Goal: Contribute content: Contribute content

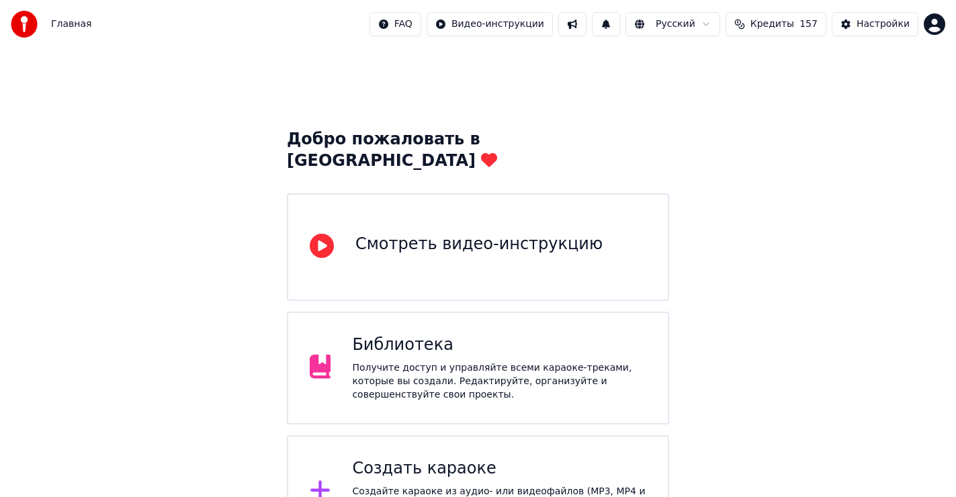
click at [427, 458] on div "Создать караоке" at bounding box center [499, 469] width 294 height 22
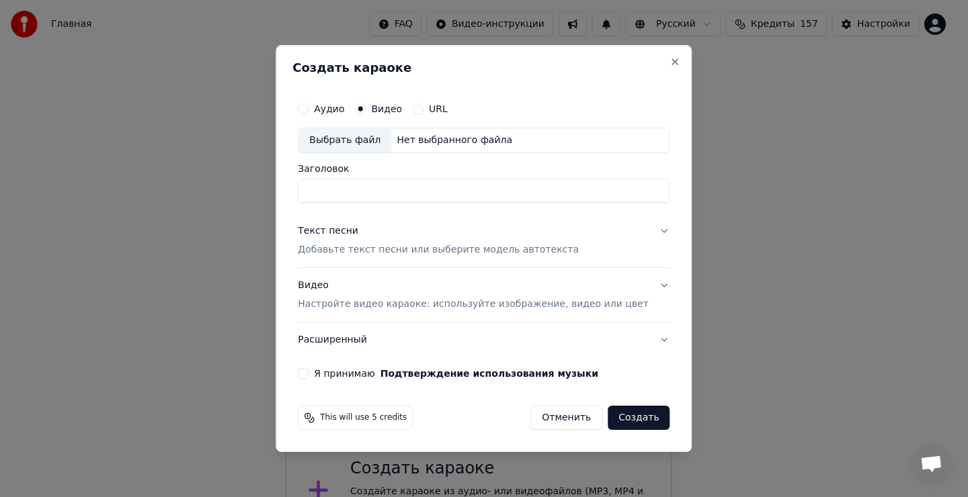
click at [354, 142] on div "Выбрать файл" at bounding box center [344, 140] width 93 height 24
type input "**********"
click at [344, 235] on div "Текст песни" at bounding box center [328, 230] width 60 height 13
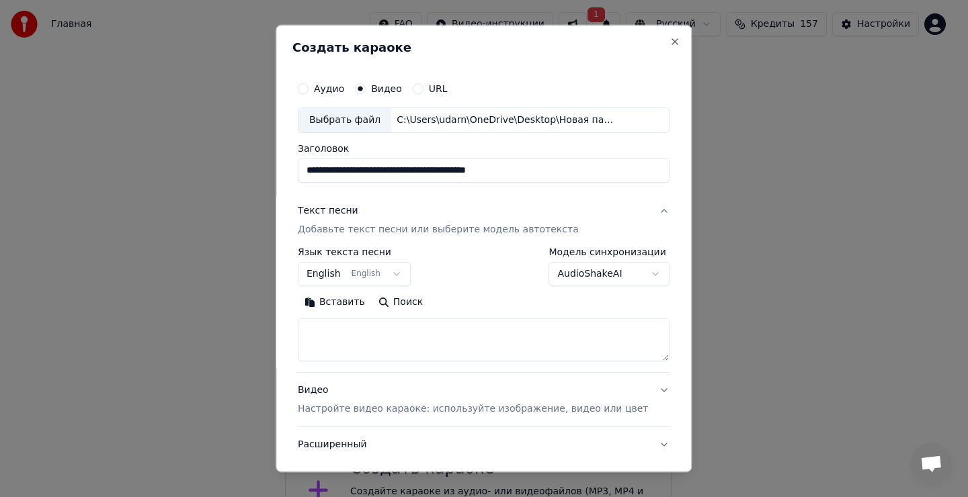
drag, startPoint x: 354, startPoint y: 336, endPoint x: 361, endPoint y: 335, distance: 6.8
click at [357, 335] on textarea at bounding box center [484, 340] width 372 height 43
click at [359, 336] on textarea at bounding box center [484, 340] width 372 height 43
click at [347, 306] on button "Вставить" at bounding box center [335, 303] width 74 height 22
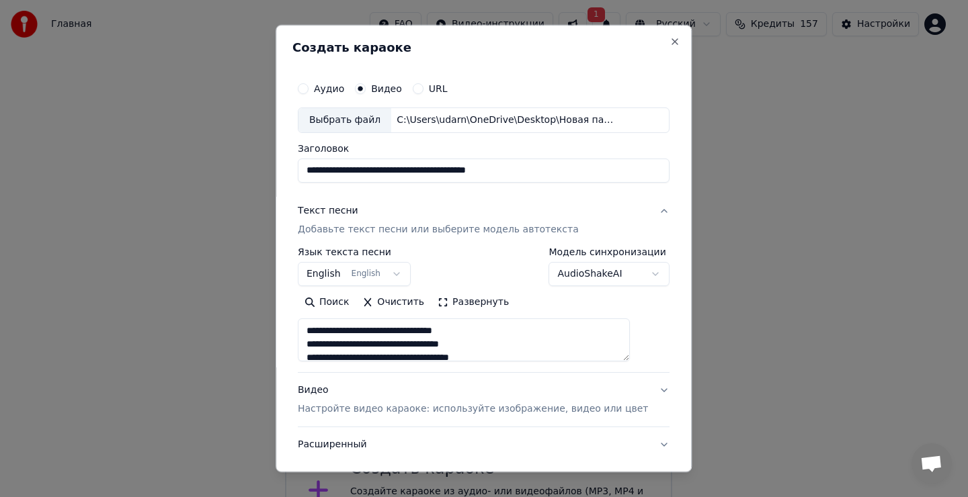
click at [344, 274] on button "English English" at bounding box center [354, 274] width 113 height 24
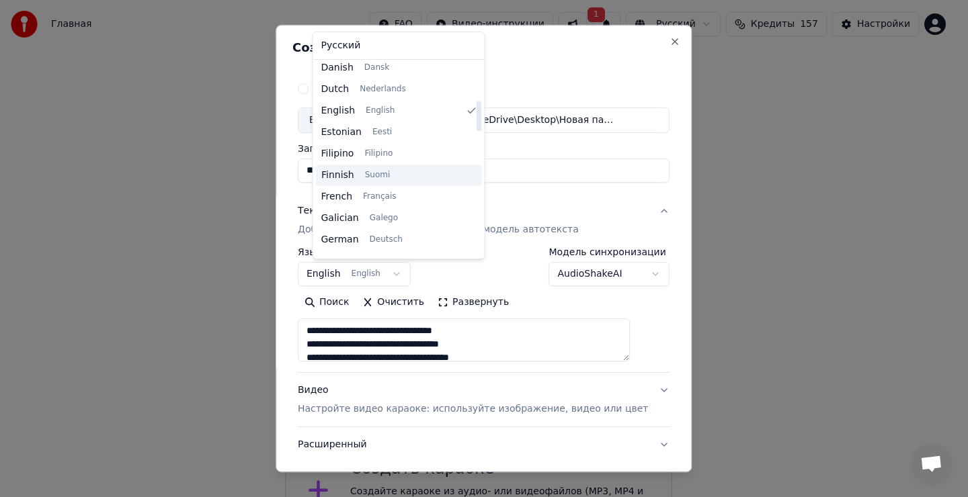
type textarea "**********"
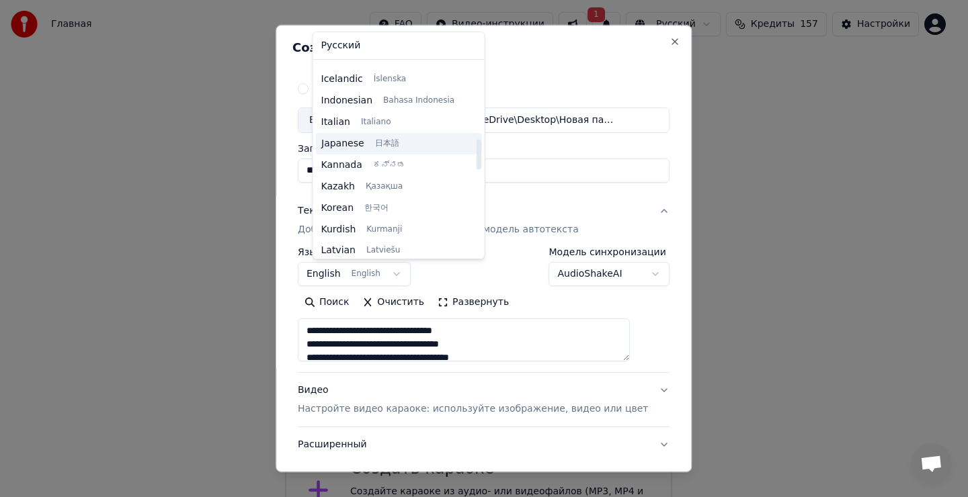
scroll to position [511, 0]
select select "**"
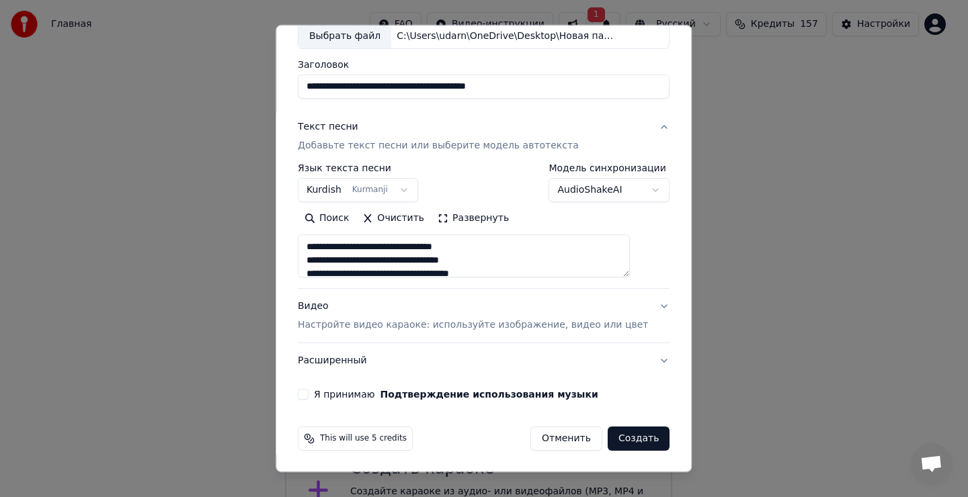
scroll to position [85, 0]
click at [308, 391] on button "Я принимаю Подтверждение использования музыки" at bounding box center [303, 393] width 11 height 11
click at [614, 438] on button "Создать" at bounding box center [638, 438] width 62 height 24
type textarea "**********"
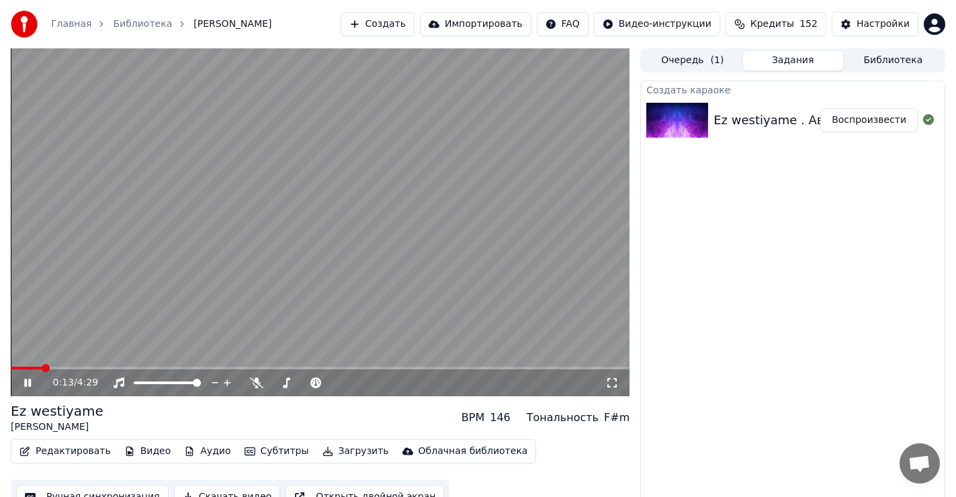
click at [26, 388] on div "0:13 / 4:29" at bounding box center [320, 382] width 608 height 13
click at [11, 364] on span at bounding box center [15, 368] width 8 height 8
click at [26, 381] on icon at bounding box center [27, 383] width 7 height 8
click at [11, 368] on span at bounding box center [15, 368] width 8 height 8
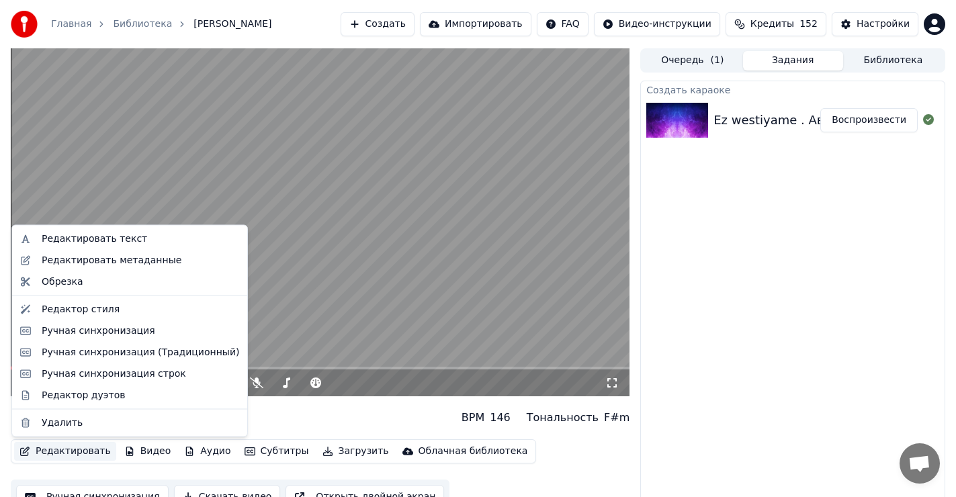
click at [66, 448] on button "Редактировать" at bounding box center [65, 451] width 102 height 19
click at [99, 240] on div "Редактировать текст" at bounding box center [94, 238] width 105 height 13
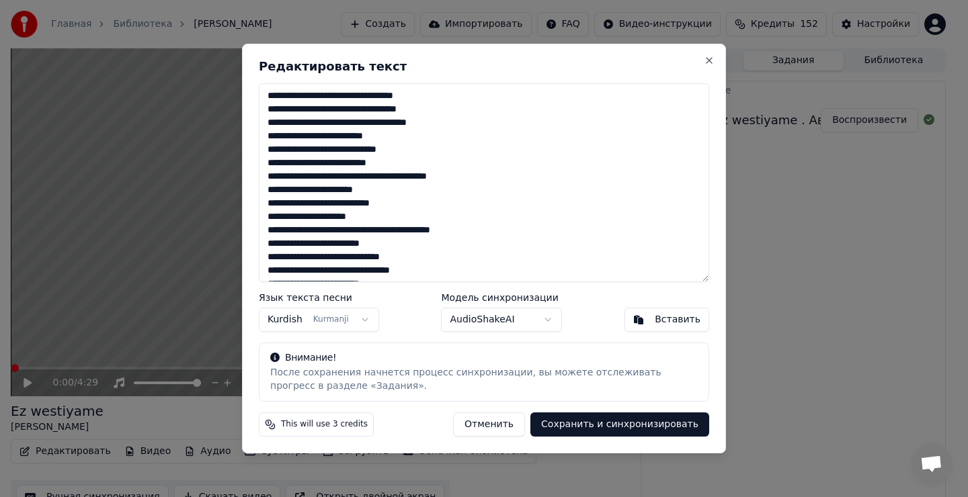
click at [400, 134] on textarea "**********" at bounding box center [484, 182] width 450 height 199
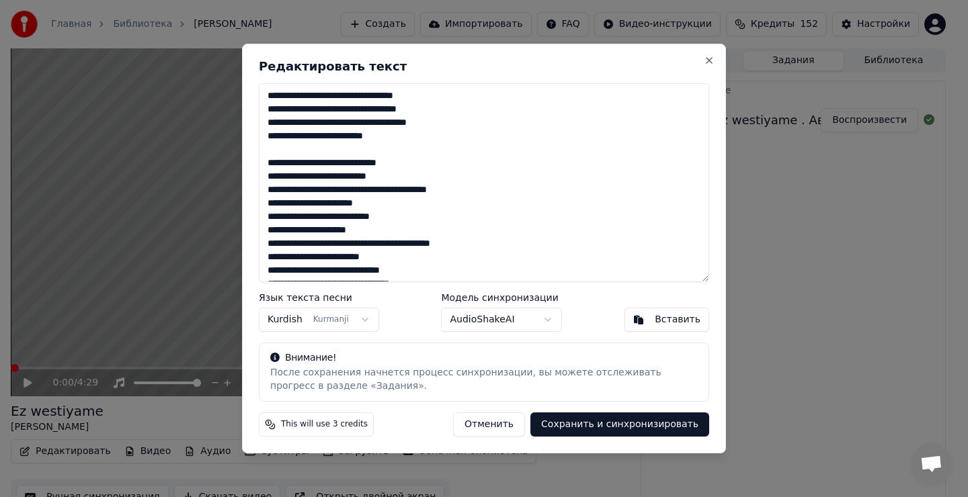
click at [388, 206] on textarea "**********" at bounding box center [484, 182] width 450 height 199
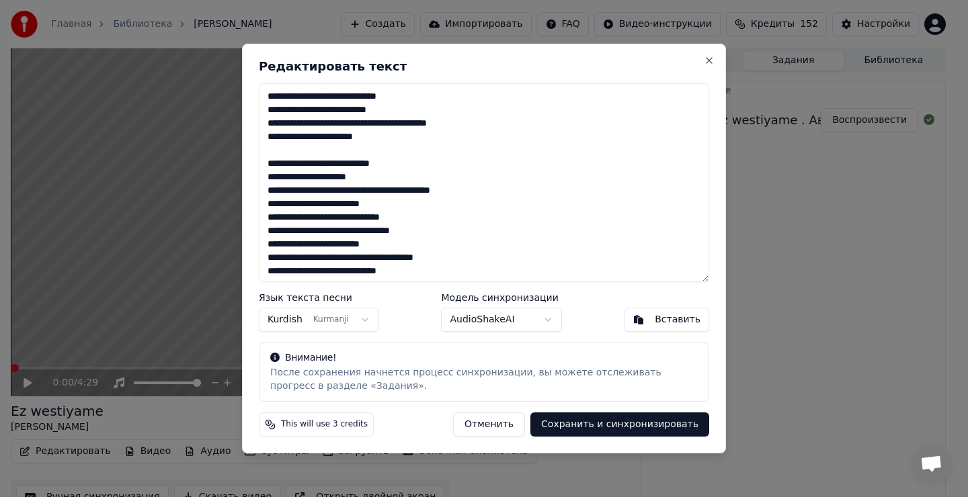
scroll to position [67, 0]
click at [386, 203] on textarea "**********" at bounding box center [484, 182] width 450 height 199
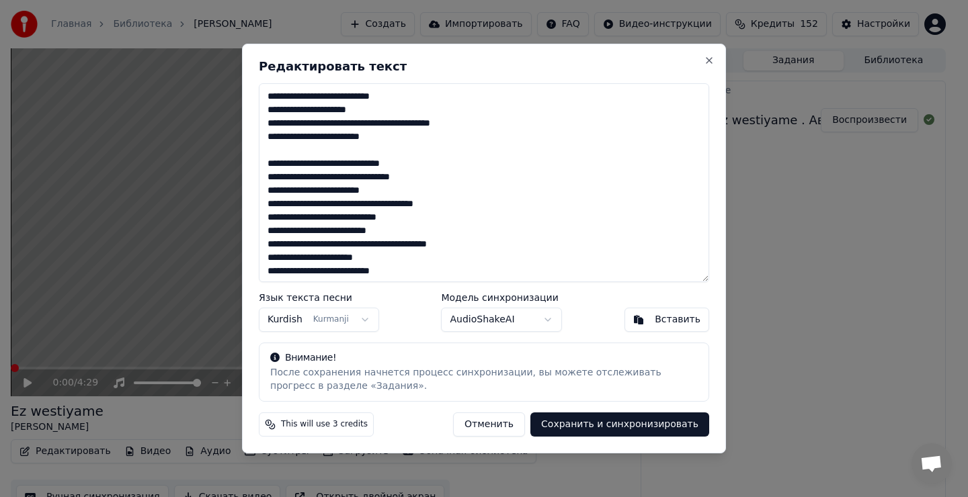
scroll to position [134, 0]
click at [467, 207] on textarea "**********" at bounding box center [484, 182] width 450 height 199
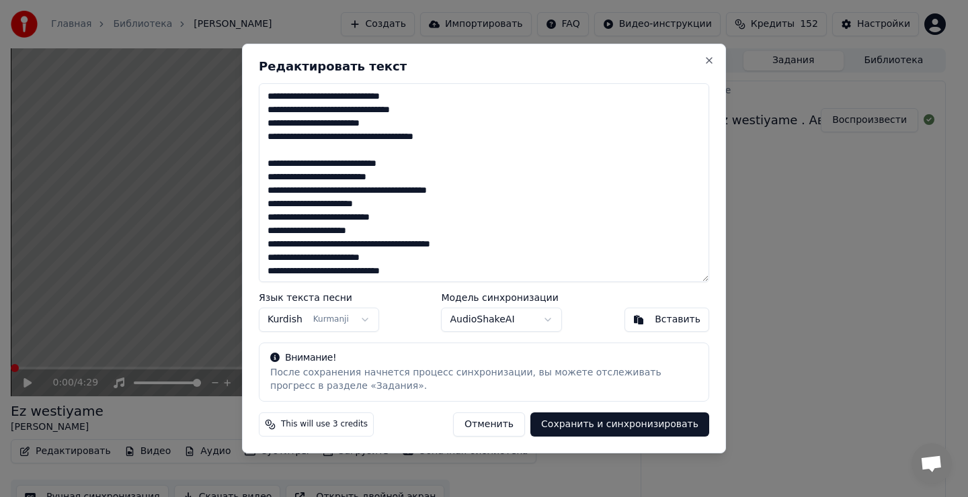
scroll to position [202, 0]
click at [392, 204] on textarea "**********" at bounding box center [484, 182] width 450 height 199
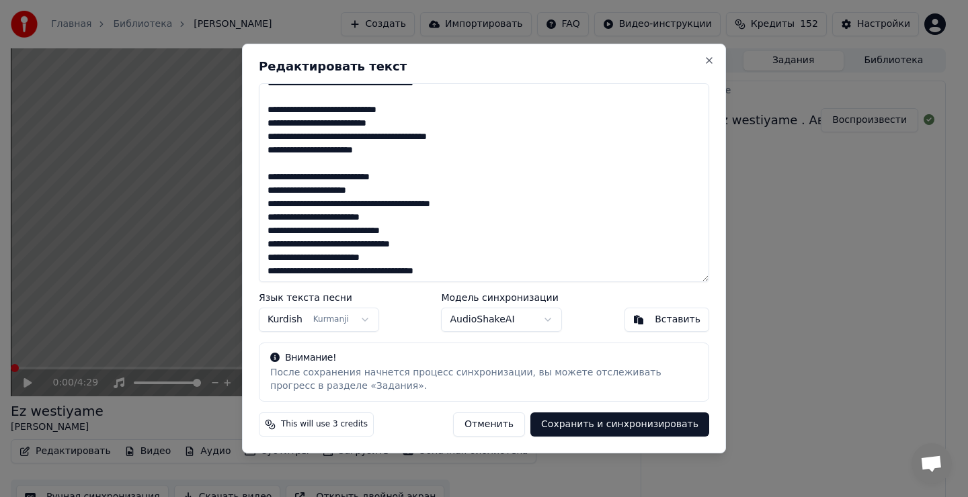
scroll to position [256, 0]
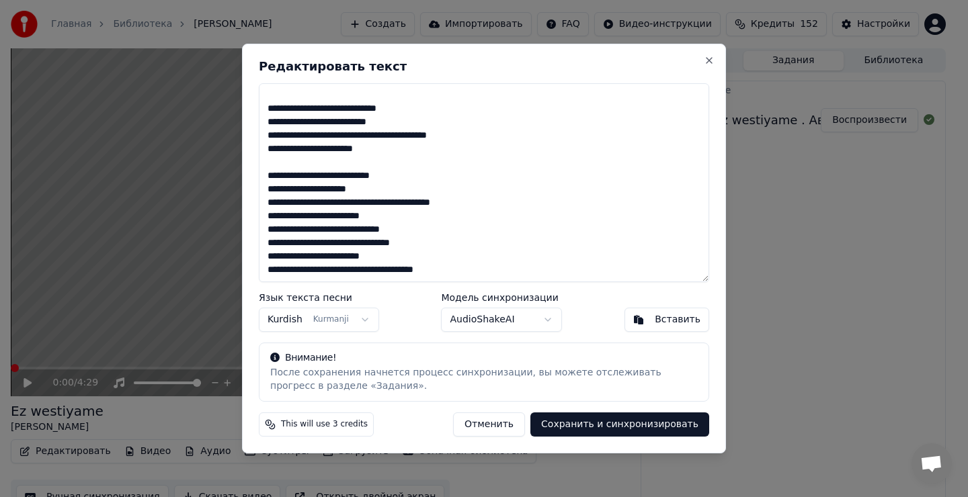
click at [390, 216] on textarea "**********" at bounding box center [484, 182] width 450 height 199
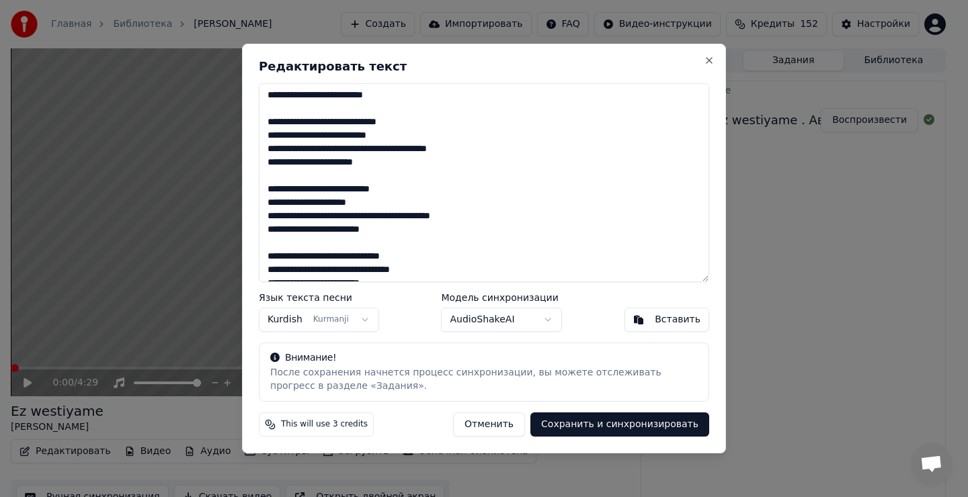
scroll to position [0, 0]
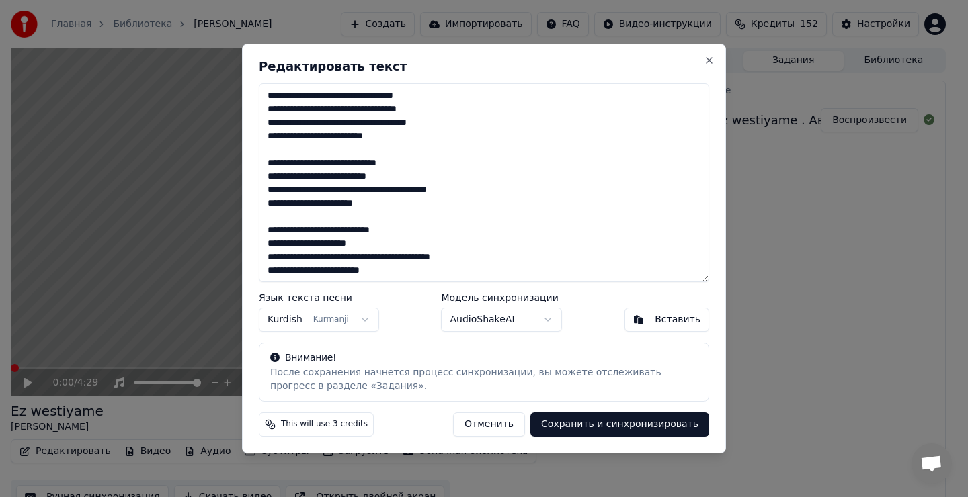
type textarea "**********"
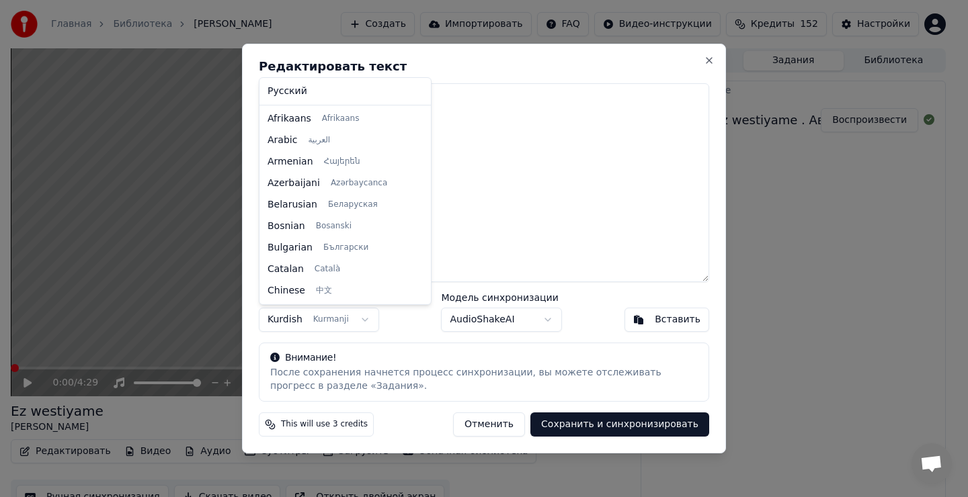
click at [355, 323] on body "Главная Библиотека Ez westiyame • [PERSON_NAME] Импортировать FAQ Видео-инструк…" at bounding box center [478, 248] width 956 height 497
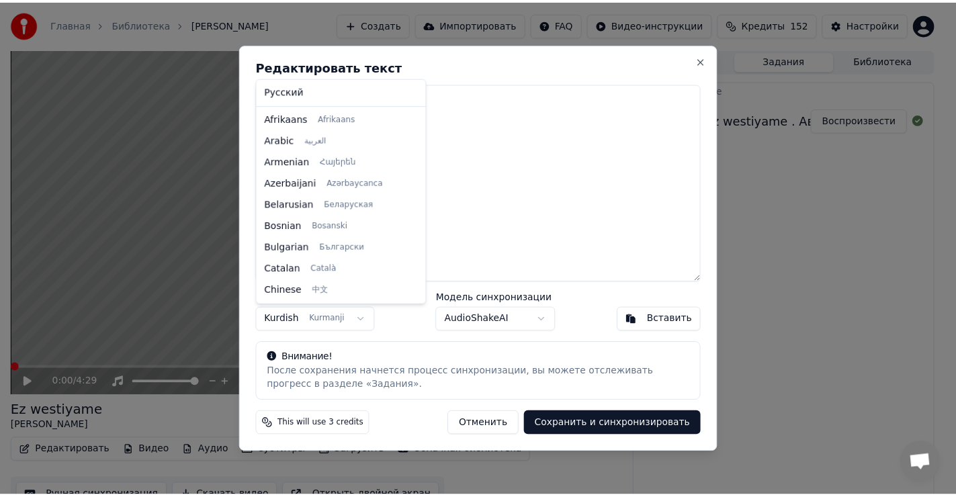
scroll to position [495, 0]
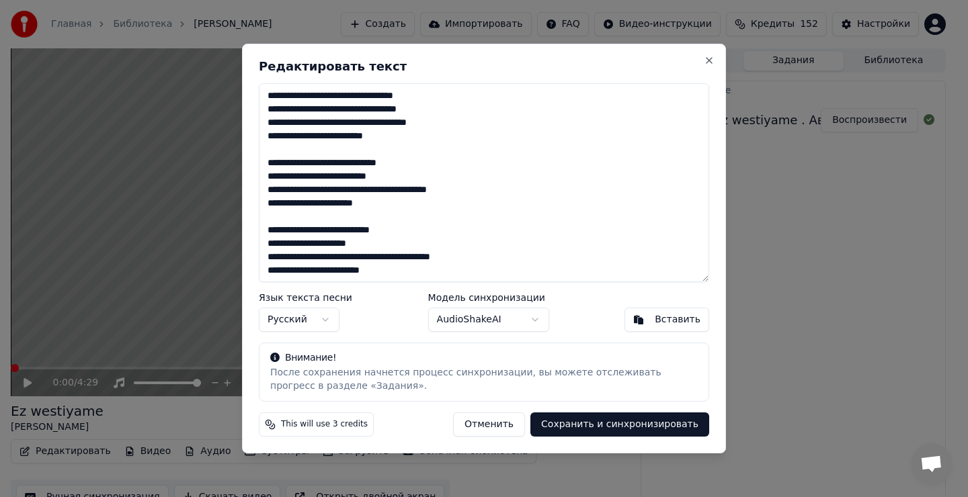
click at [628, 429] on button "Сохранить и синхронизировать" at bounding box center [619, 425] width 179 height 24
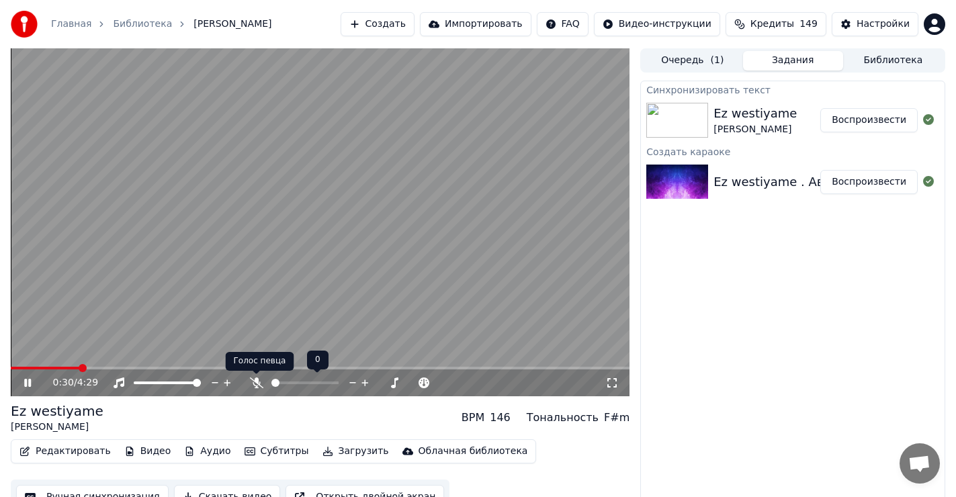
click at [252, 382] on icon at bounding box center [256, 383] width 13 height 11
click at [26, 382] on icon at bounding box center [27, 383] width 7 height 8
click at [11, 364] on span at bounding box center [15, 368] width 8 height 8
click at [50, 417] on div "Ez westiyame" at bounding box center [57, 411] width 93 height 19
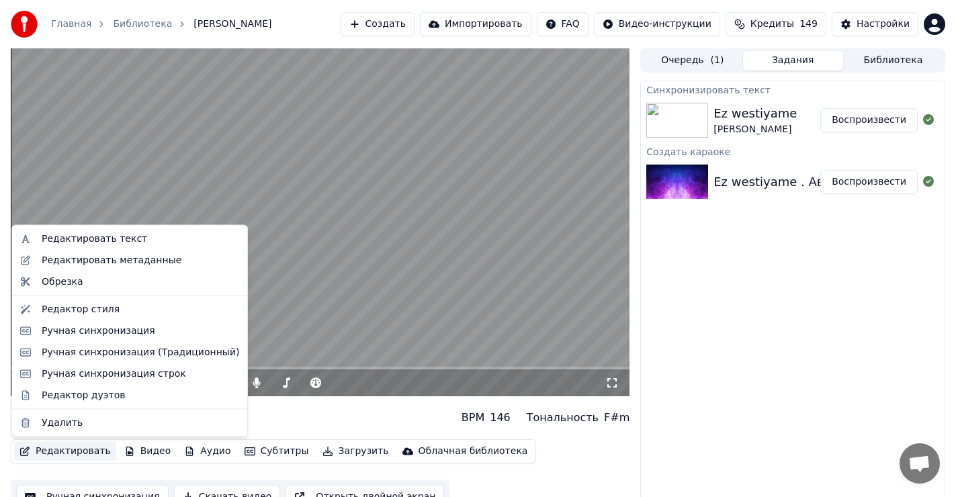
click at [60, 451] on button "Редактировать" at bounding box center [65, 451] width 102 height 19
click at [76, 399] on div "Редактор дуэтов" at bounding box center [83, 394] width 83 height 13
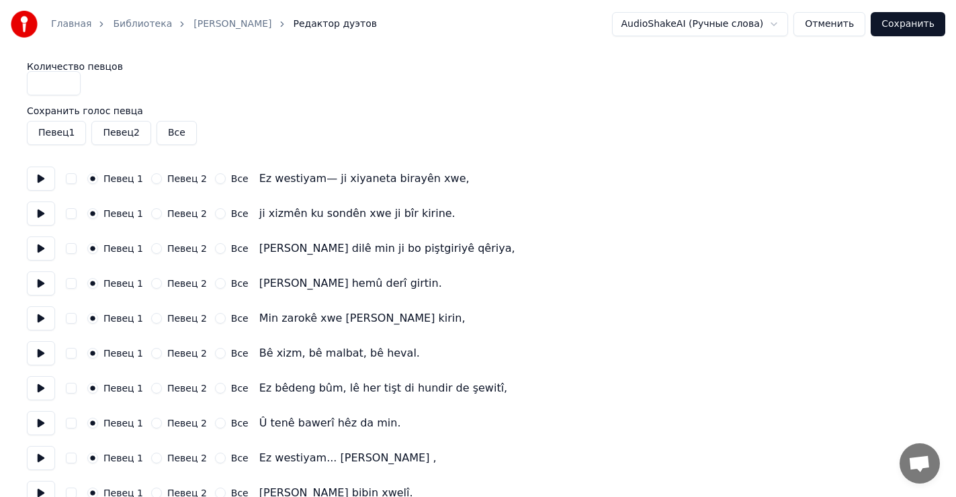
click at [919, 25] on button "Сохранить" at bounding box center [908, 24] width 75 height 24
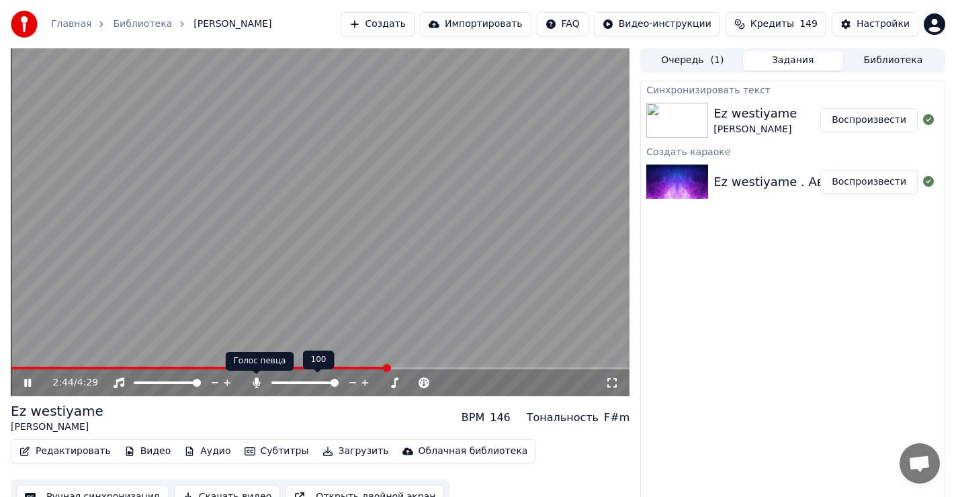
click at [255, 382] on icon at bounding box center [256, 383] width 7 height 11
click at [255, 382] on icon at bounding box center [255, 383] width 13 height 11
click at [255, 382] on icon at bounding box center [256, 383] width 7 height 11
click at [255, 382] on icon at bounding box center [255, 383] width 13 height 11
click at [253, 381] on icon at bounding box center [256, 383] width 13 height 11
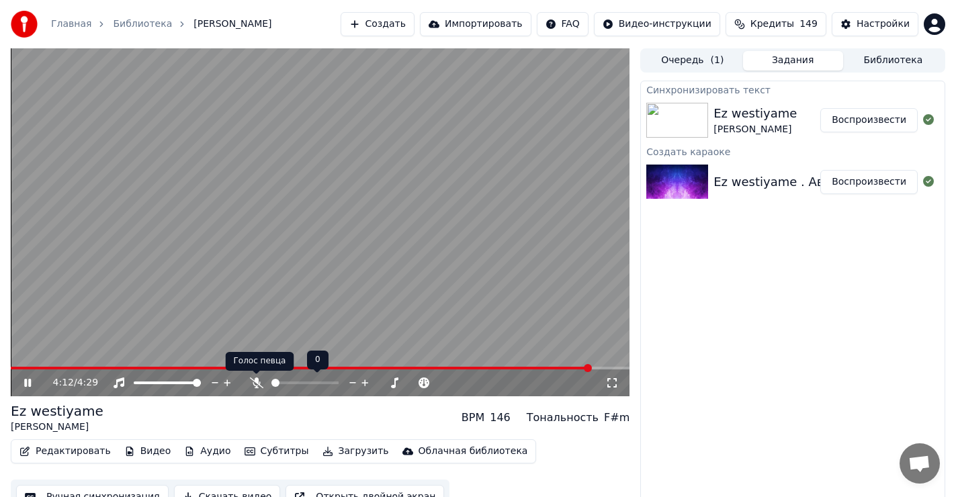
click at [255, 381] on icon at bounding box center [255, 383] width 13 height 11
click at [255, 381] on icon at bounding box center [256, 383] width 7 height 11
click at [18, 368] on span at bounding box center [313, 368] width 604 height 3
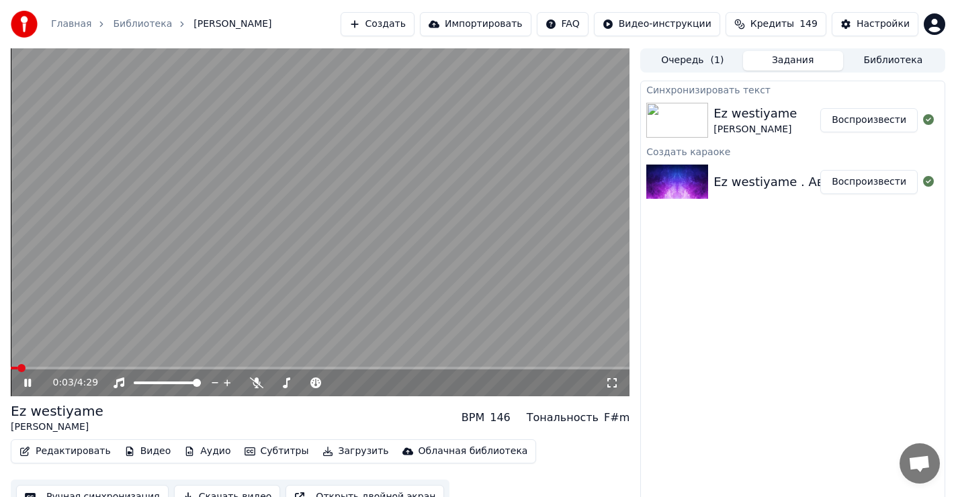
click at [28, 383] on icon at bounding box center [27, 383] width 7 height 8
click at [11, 371] on span at bounding box center [15, 368] width 8 height 8
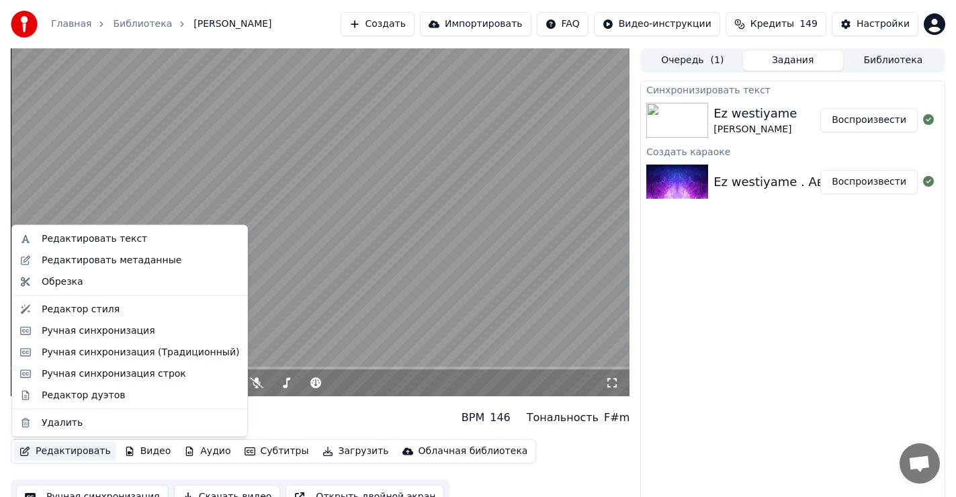
click at [65, 450] on button "Редактировать" at bounding box center [65, 451] width 102 height 19
click at [108, 236] on div "Редактировать текст" at bounding box center [94, 238] width 105 height 13
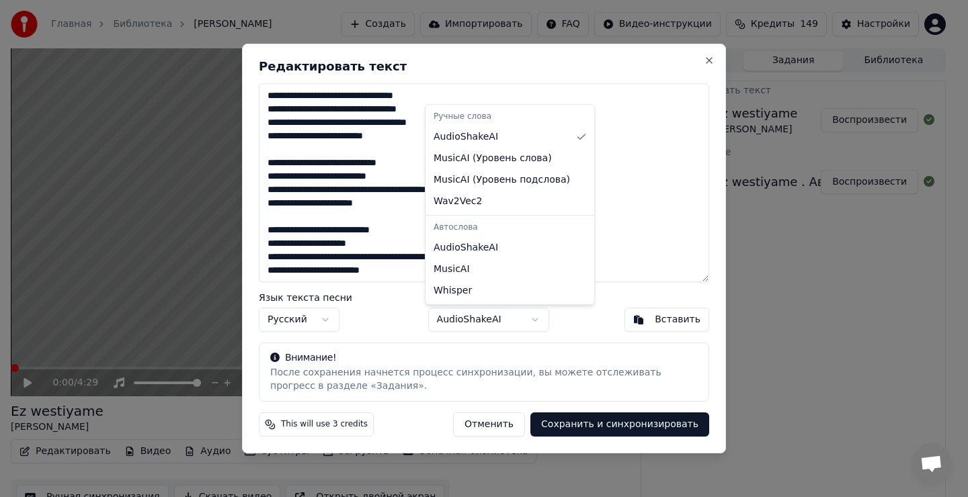
click at [532, 321] on body "Главная Библиотека Ez westiyame • [PERSON_NAME] Импортировать FAQ Видео-инструк…" at bounding box center [478, 248] width 956 height 497
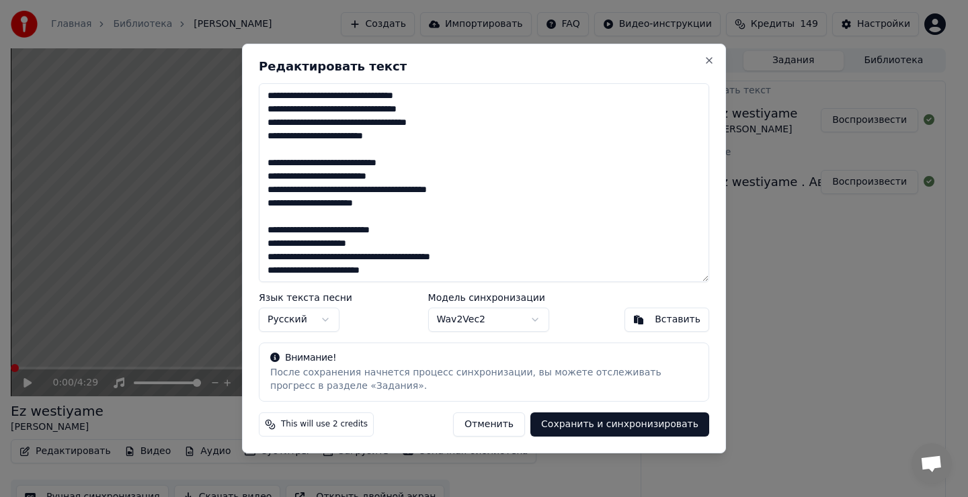
click at [619, 427] on button "Сохранить и синхронизировать" at bounding box center [619, 425] width 179 height 24
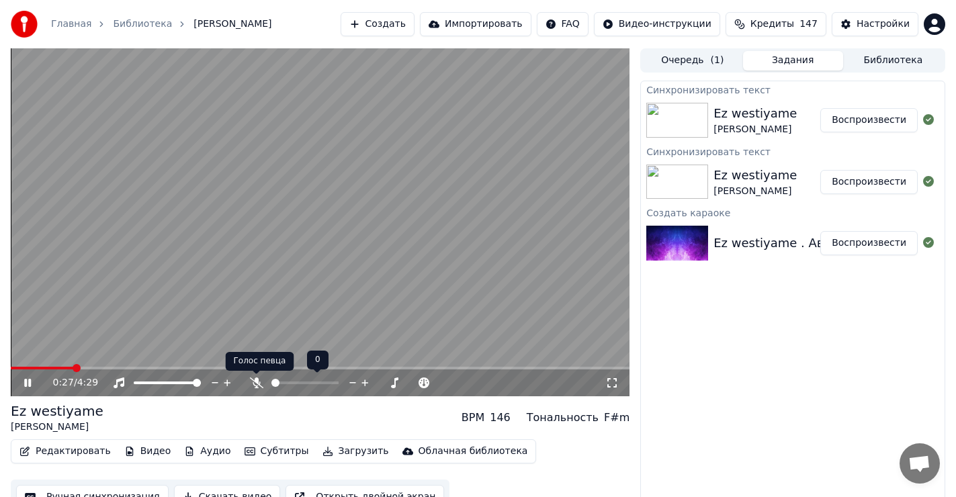
click at [259, 384] on icon at bounding box center [255, 383] width 13 height 11
click at [255, 382] on icon at bounding box center [256, 383] width 7 height 11
click at [255, 382] on icon at bounding box center [255, 383] width 13 height 11
click at [11, 369] on span at bounding box center [15, 368] width 8 height 8
click at [24, 380] on icon at bounding box center [38, 383] width 32 height 11
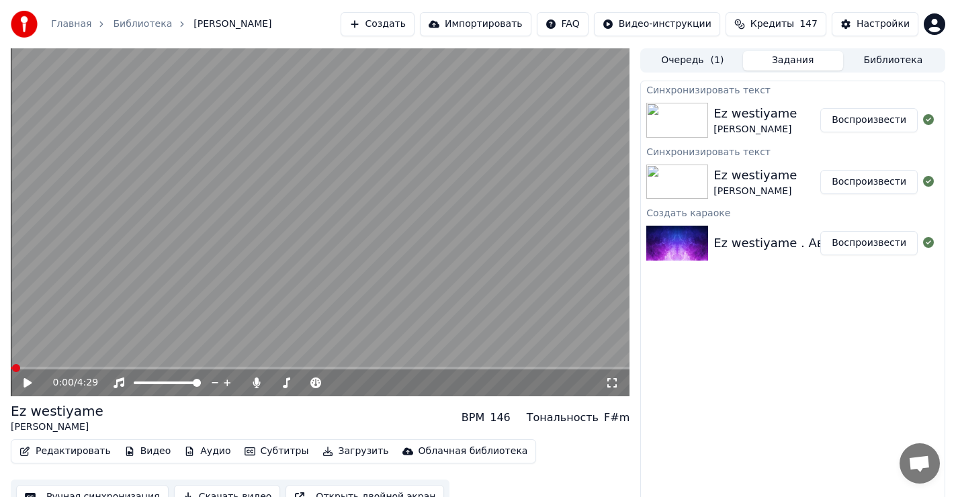
click at [12, 372] on span at bounding box center [16, 368] width 8 height 8
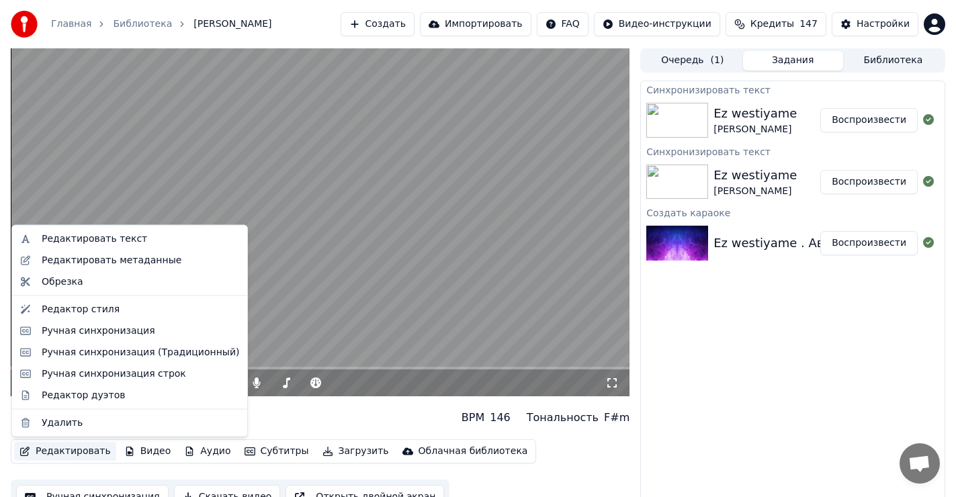
click at [64, 450] on button "Редактировать" at bounding box center [65, 451] width 102 height 19
click at [82, 401] on div "Редактор дуэтов" at bounding box center [83, 394] width 83 height 13
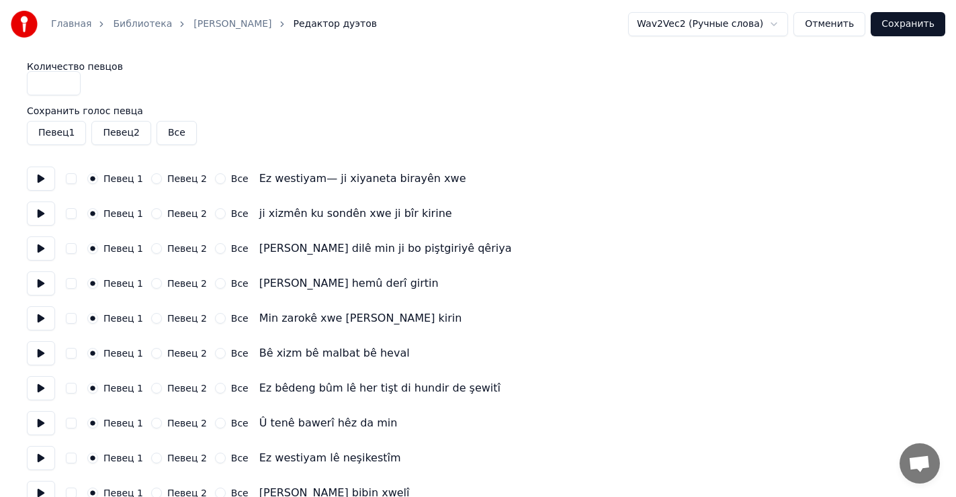
click at [38, 178] on button at bounding box center [41, 179] width 28 height 24
click at [71, 179] on button "button" at bounding box center [71, 178] width 11 height 11
click at [69, 217] on button "button" at bounding box center [71, 213] width 11 height 11
drag, startPoint x: 68, startPoint y: 246, endPoint x: 70, endPoint y: 258, distance: 12.3
click at [68, 247] on button "button" at bounding box center [71, 248] width 11 height 11
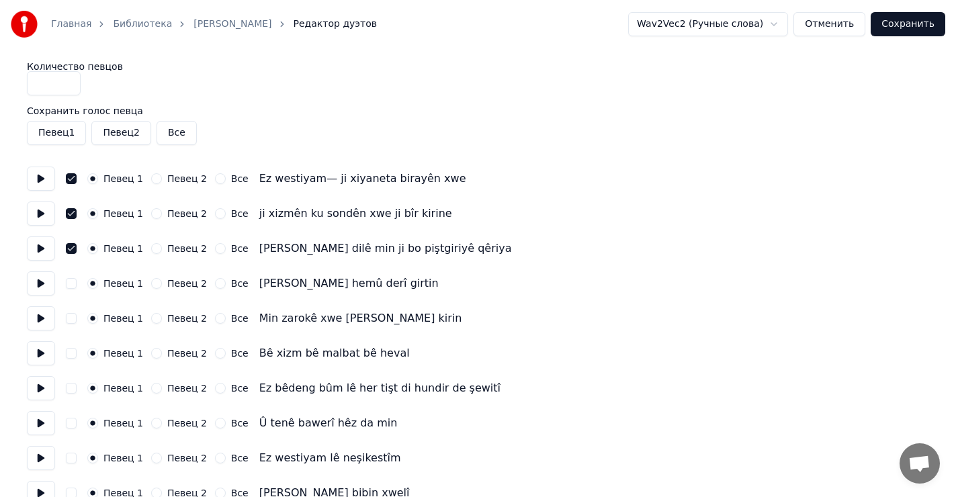
click at [68, 280] on button "button" at bounding box center [71, 283] width 11 height 11
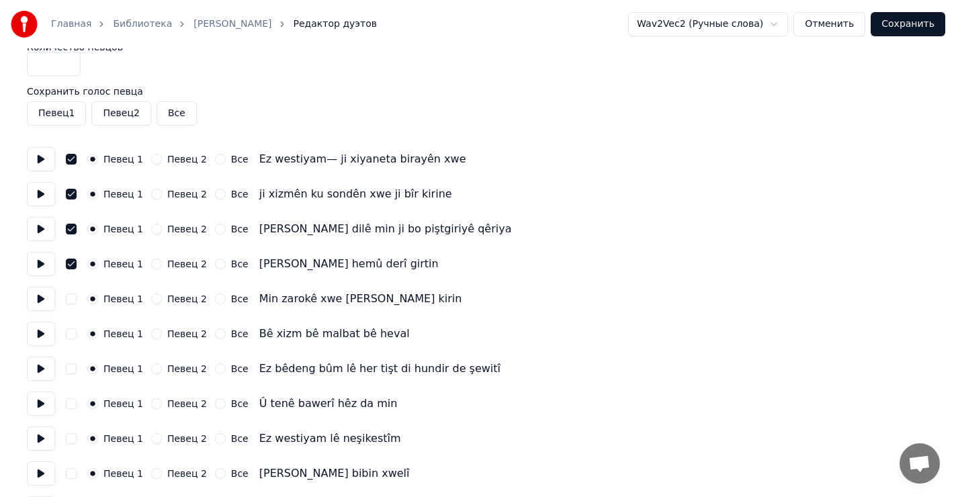
scroll to position [67, 0]
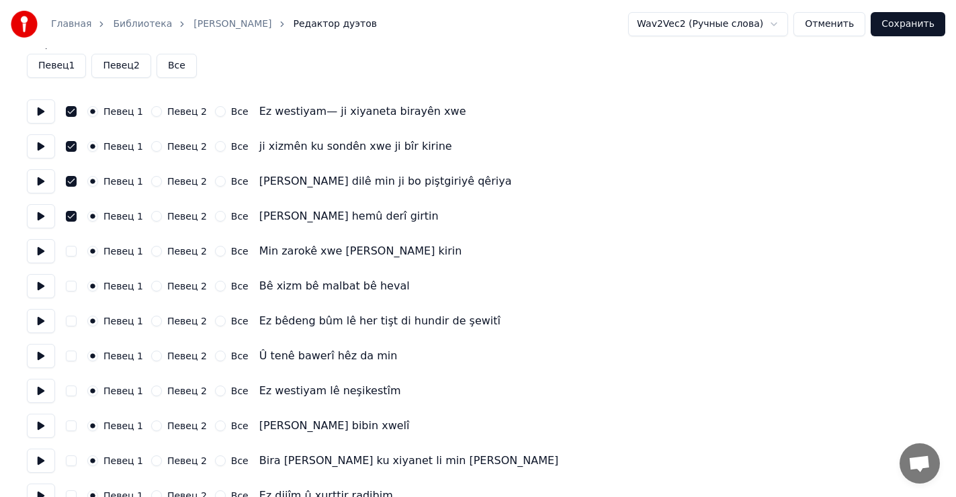
click at [72, 250] on button "button" at bounding box center [71, 251] width 11 height 11
click at [76, 285] on button "button" at bounding box center [71, 286] width 11 height 11
click at [71, 320] on button "button" at bounding box center [71, 321] width 11 height 11
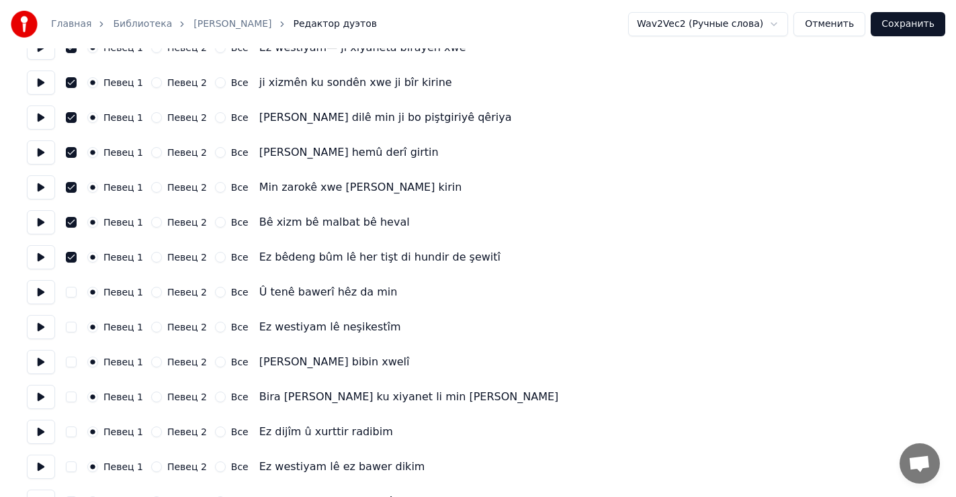
scroll to position [134, 0]
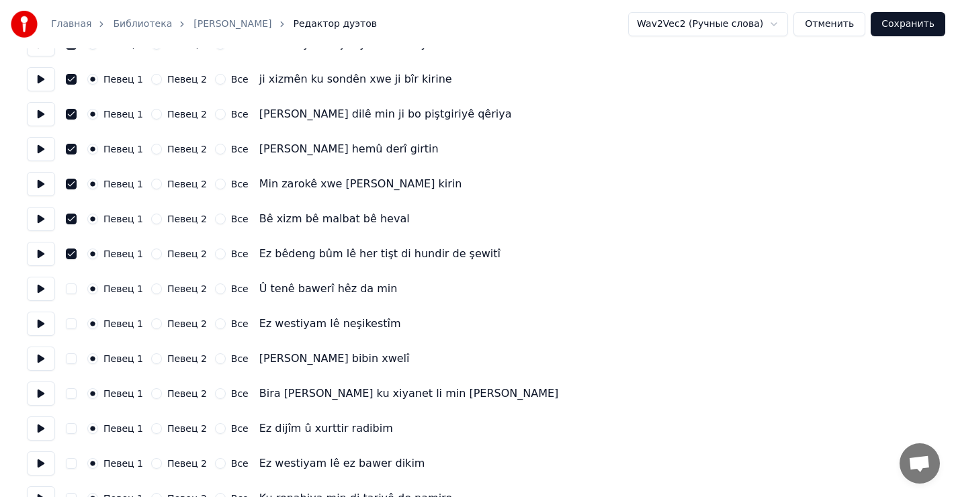
click at [70, 287] on button "button" at bounding box center [71, 289] width 11 height 11
click at [72, 325] on button "button" at bounding box center [71, 324] width 11 height 11
click at [73, 357] on button "button" at bounding box center [71, 358] width 11 height 11
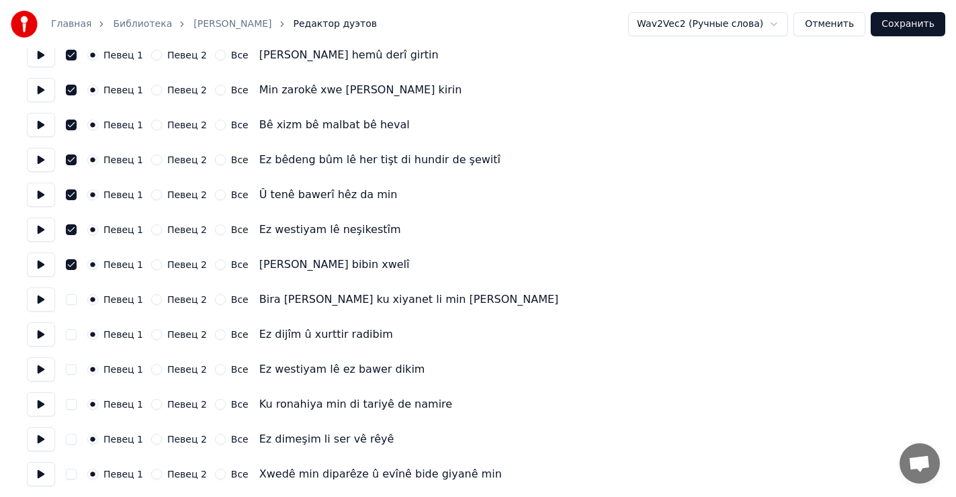
scroll to position [269, 0]
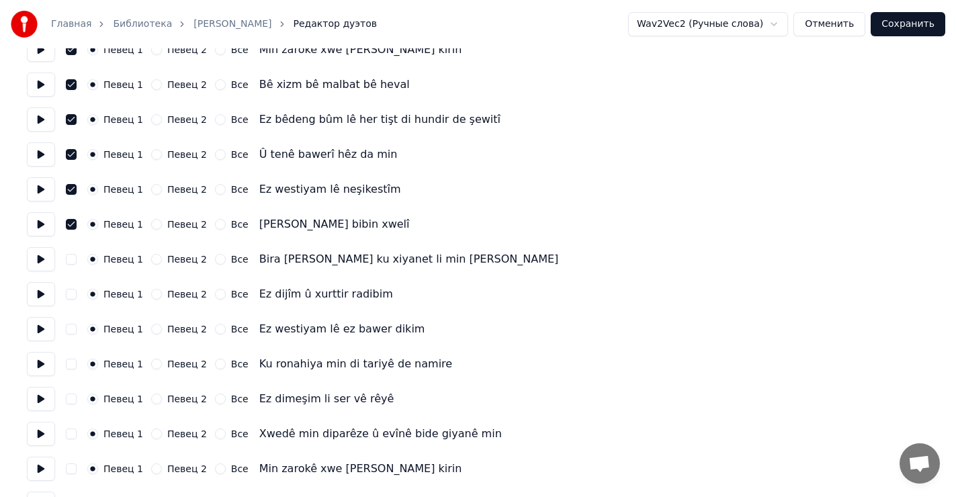
click at [71, 261] on button "button" at bounding box center [71, 259] width 11 height 11
click at [73, 293] on button "button" at bounding box center [71, 294] width 11 height 11
click at [71, 329] on button "button" at bounding box center [71, 329] width 11 height 11
drag, startPoint x: 71, startPoint y: 365, endPoint x: 69, endPoint y: 393, distance: 28.3
click at [71, 366] on button "button" at bounding box center [71, 364] width 11 height 11
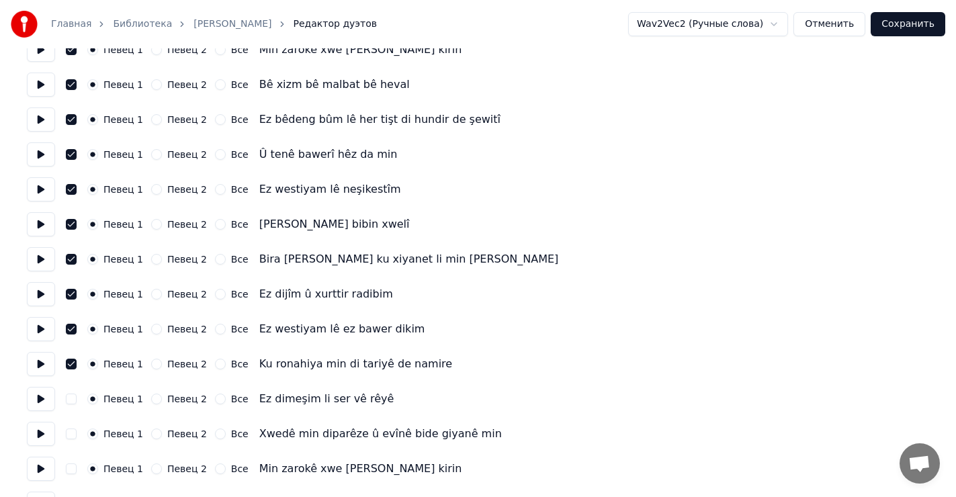
drag, startPoint x: 71, startPoint y: 402, endPoint x: 73, endPoint y: 418, distance: 16.3
click at [72, 402] on button "button" at bounding box center [71, 399] width 11 height 11
drag, startPoint x: 70, startPoint y: 433, endPoint x: 73, endPoint y: 450, distance: 17.0
click at [71, 435] on button "button" at bounding box center [71, 434] width 11 height 11
drag, startPoint x: 69, startPoint y: 467, endPoint x: 77, endPoint y: 451, distance: 18.0
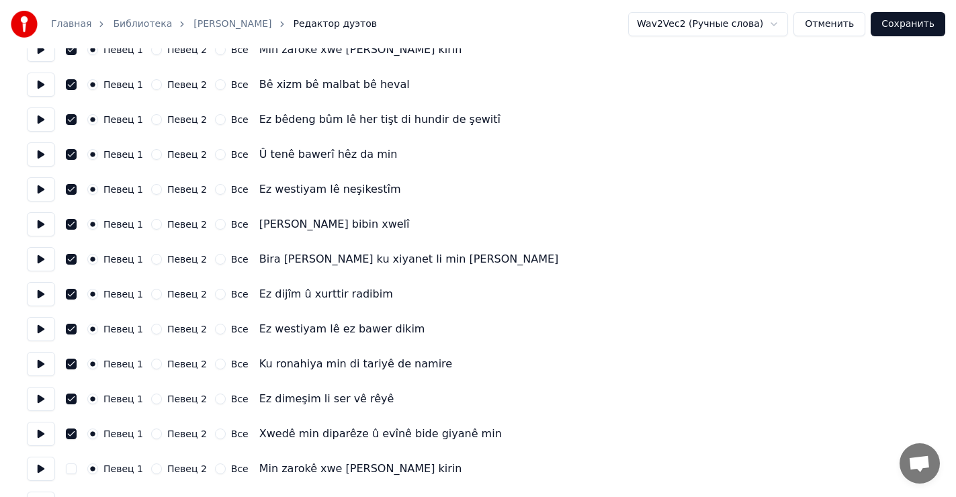
click at [70, 467] on button "button" at bounding box center [71, 469] width 11 height 11
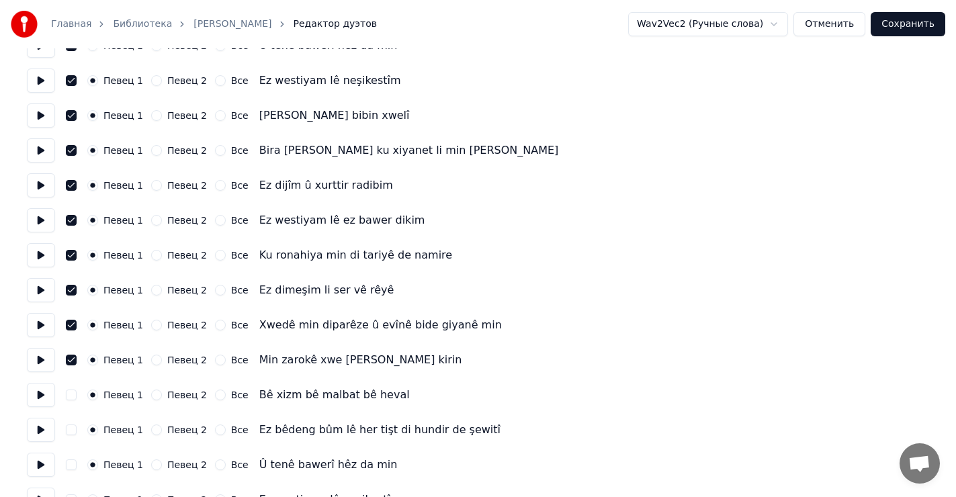
scroll to position [403, 0]
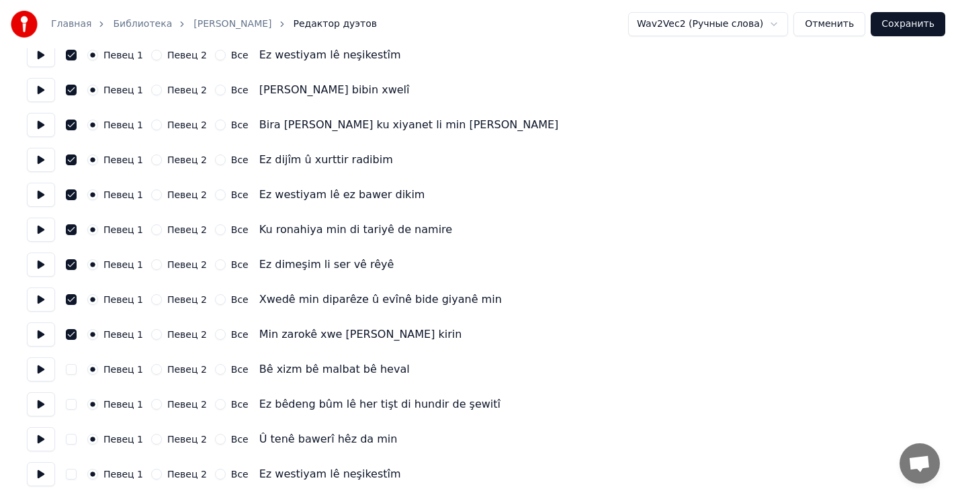
drag, startPoint x: 68, startPoint y: 370, endPoint x: 71, endPoint y: 385, distance: 15.7
click at [68, 370] on button "button" at bounding box center [71, 369] width 11 height 11
click at [70, 405] on button "button" at bounding box center [71, 404] width 11 height 11
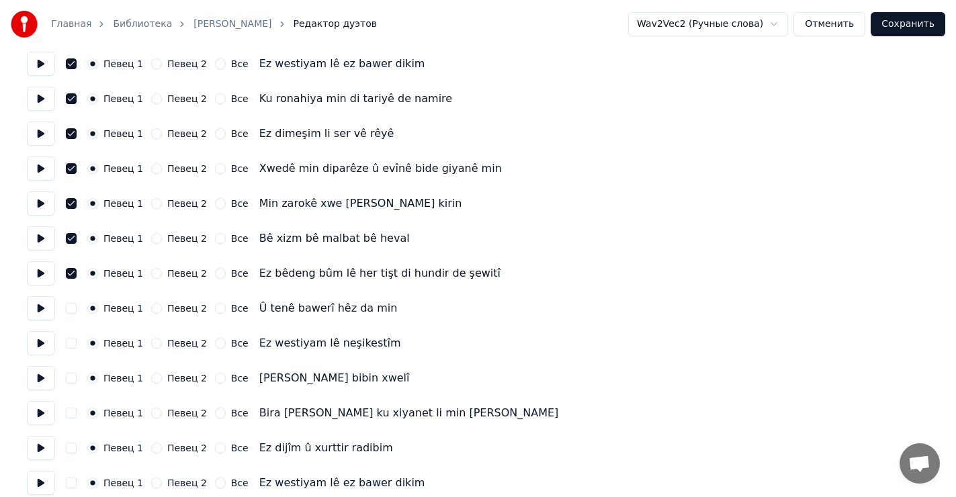
scroll to position [538, 0]
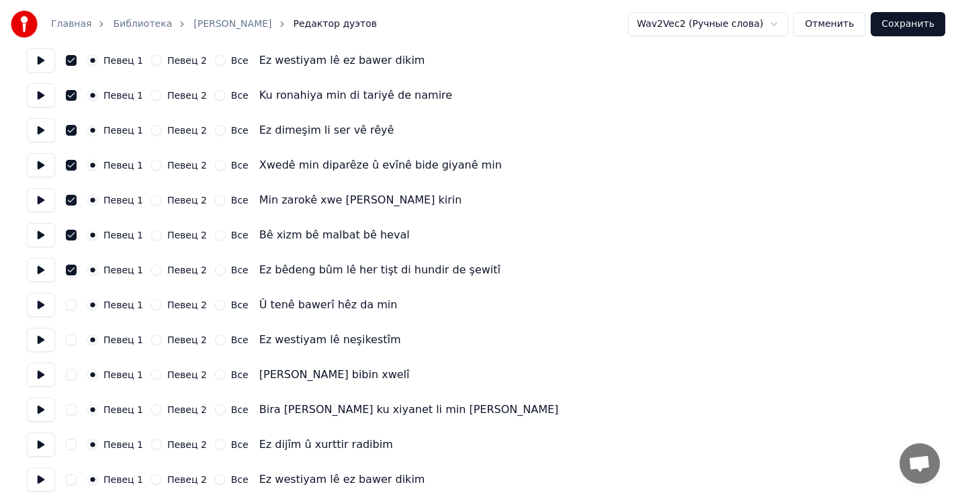
drag, startPoint x: 71, startPoint y: 304, endPoint x: 67, endPoint y: 328, distance: 23.9
click at [71, 306] on button "button" at bounding box center [71, 305] width 11 height 11
click at [69, 341] on button "button" at bounding box center [71, 340] width 11 height 11
click at [69, 375] on button "button" at bounding box center [71, 375] width 11 height 11
click at [75, 415] on div "Певец 1 Певец 2 Все Bira [PERSON_NAME] ku xiyanet li min kirine bizanin" at bounding box center [478, 410] width 902 height 24
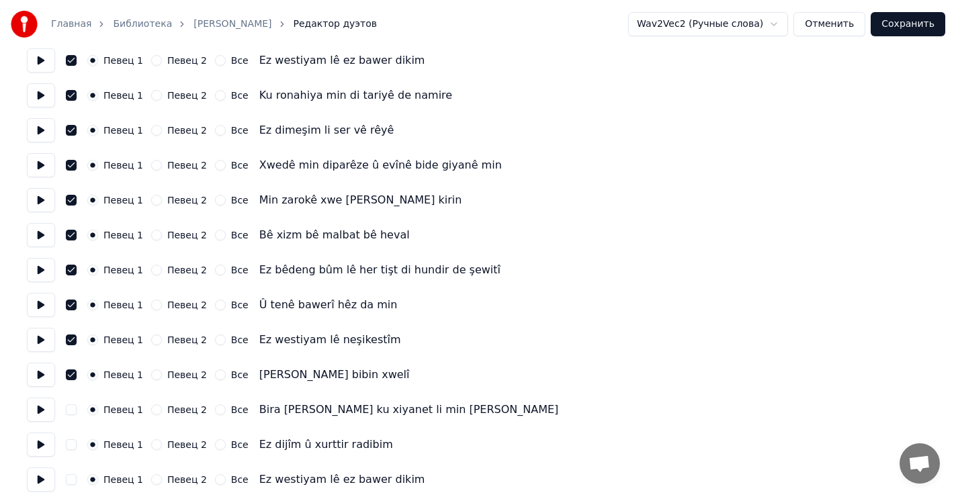
click at [76, 410] on button "button" at bounding box center [71, 410] width 11 height 11
click at [70, 445] on button "button" at bounding box center [71, 444] width 11 height 11
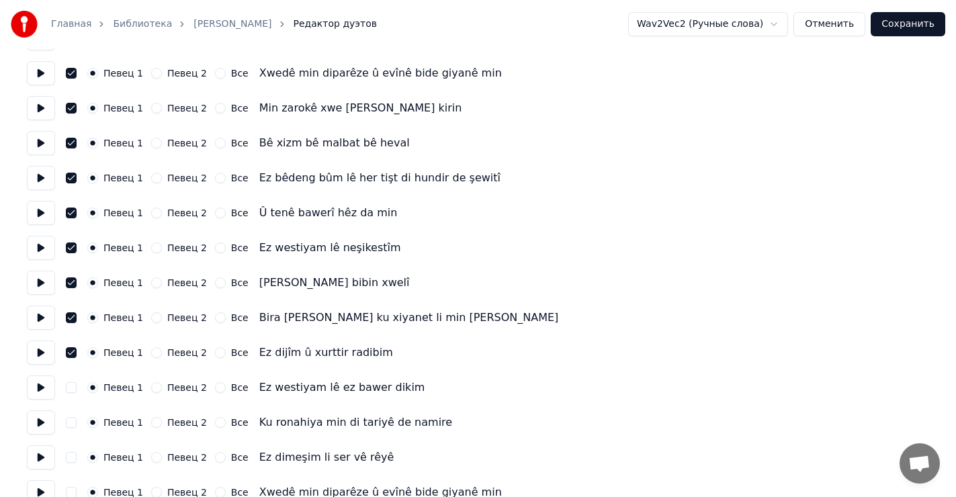
scroll to position [650, 0]
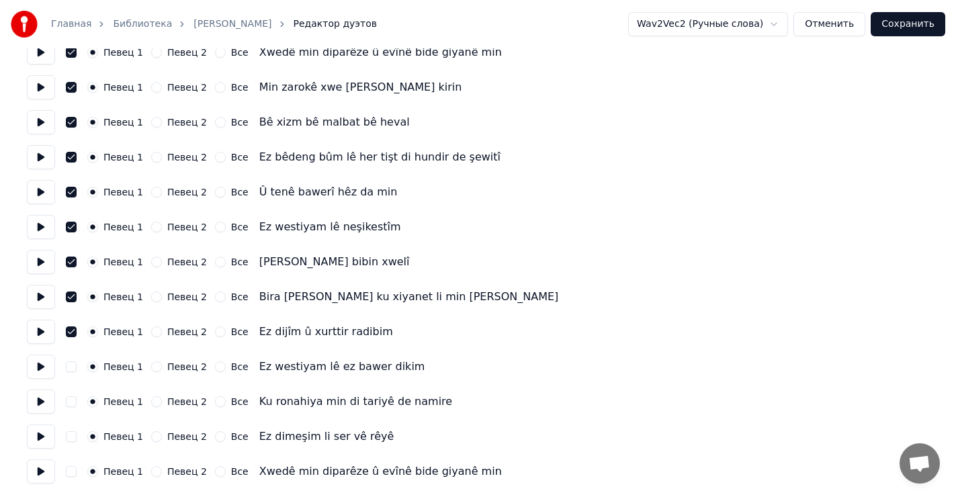
click at [71, 370] on button "button" at bounding box center [71, 367] width 11 height 11
click at [71, 399] on button "button" at bounding box center [71, 401] width 11 height 11
click at [69, 435] on button "button" at bounding box center [71, 436] width 11 height 11
click at [71, 469] on button "button" at bounding box center [71, 471] width 11 height 11
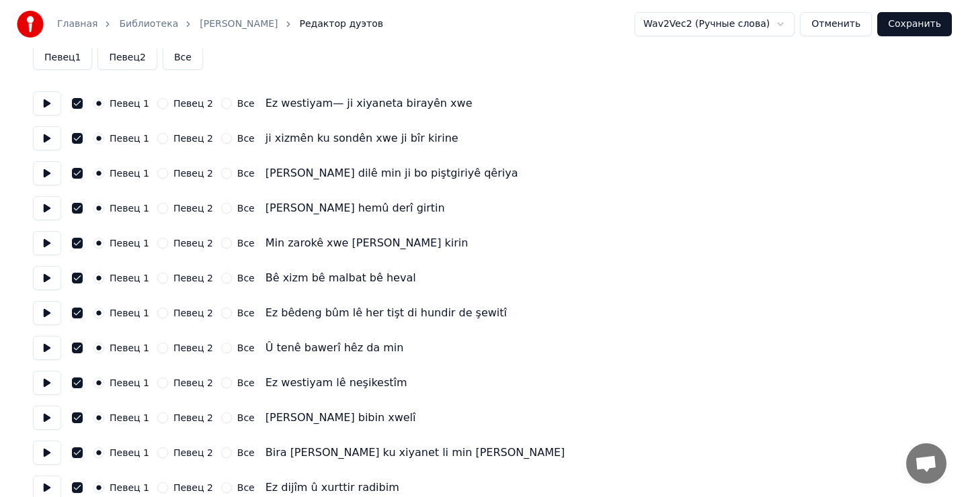
scroll to position [0, 0]
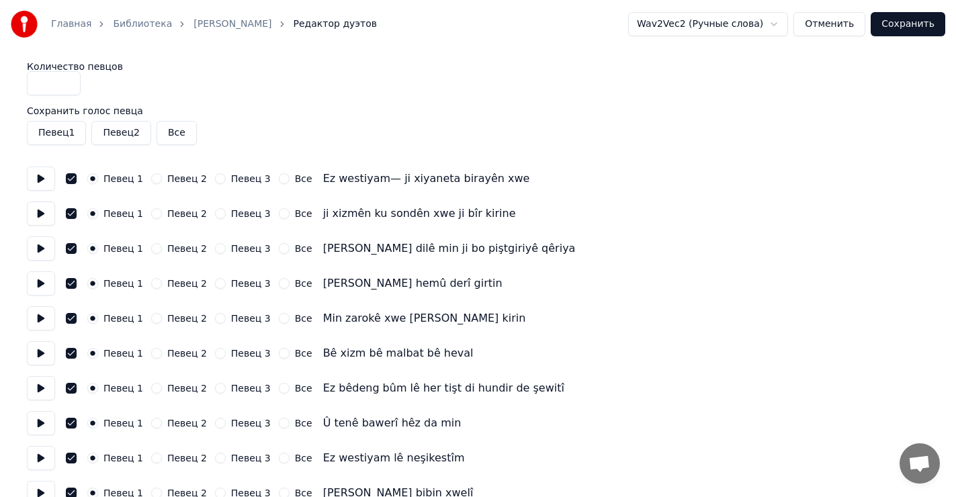
click at [65, 80] on input "*" at bounding box center [54, 83] width 54 height 24
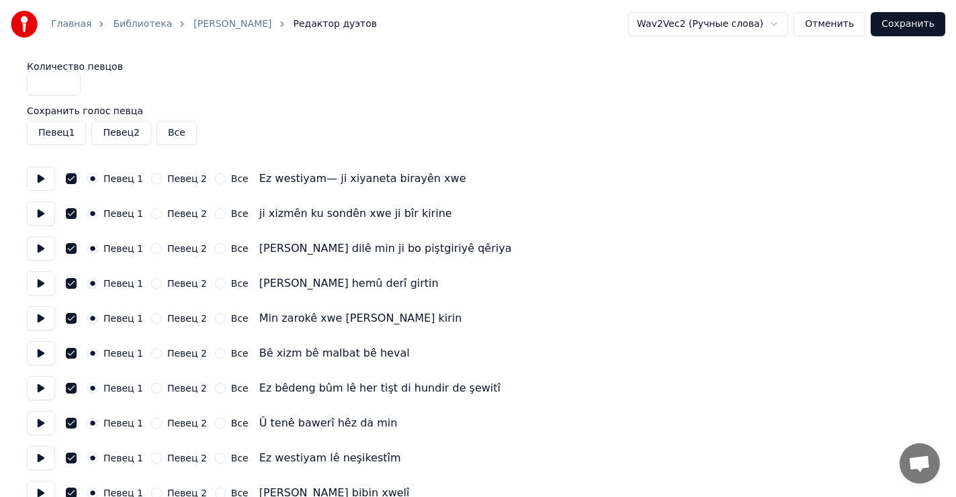
click at [67, 87] on input "*" at bounding box center [54, 83] width 54 height 24
click at [48, 81] on input "*" at bounding box center [54, 83] width 54 height 24
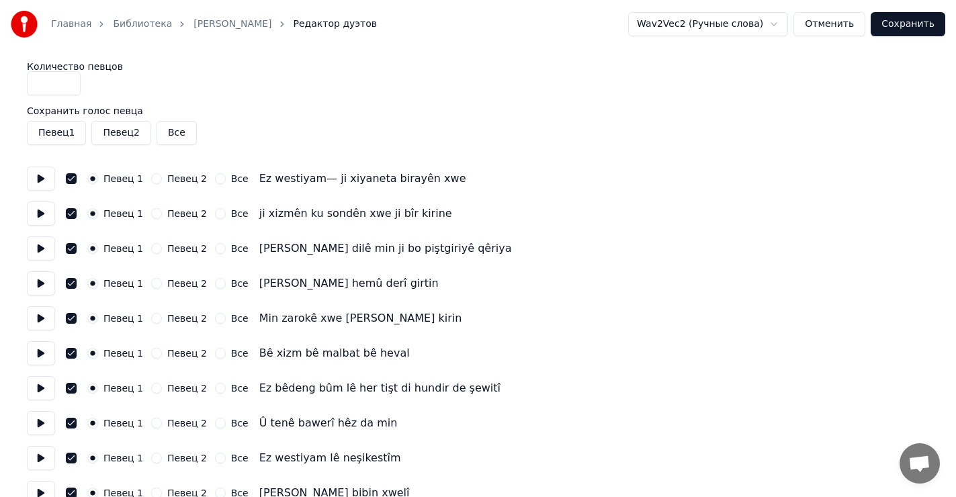
type input "*"
click at [59, 134] on button "Певец 1" at bounding box center [56, 133] width 59 height 24
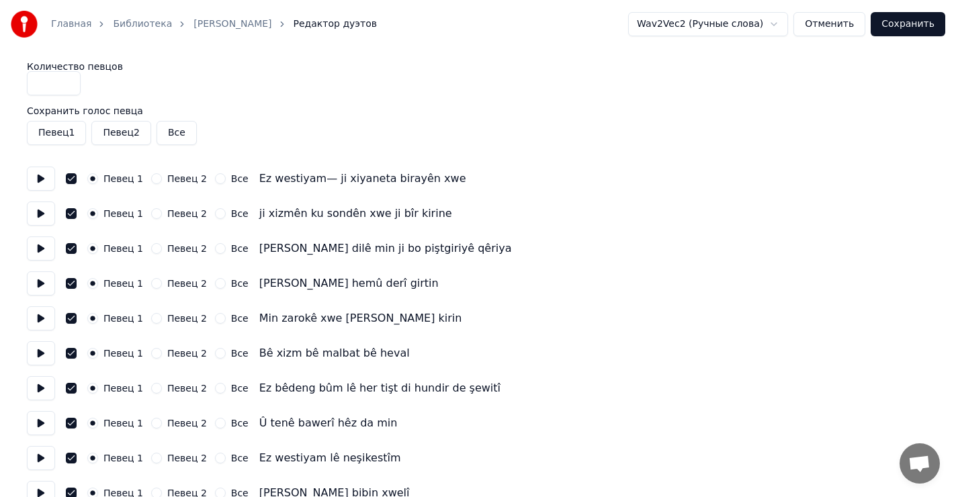
click at [909, 23] on button "Сохранить" at bounding box center [908, 24] width 75 height 24
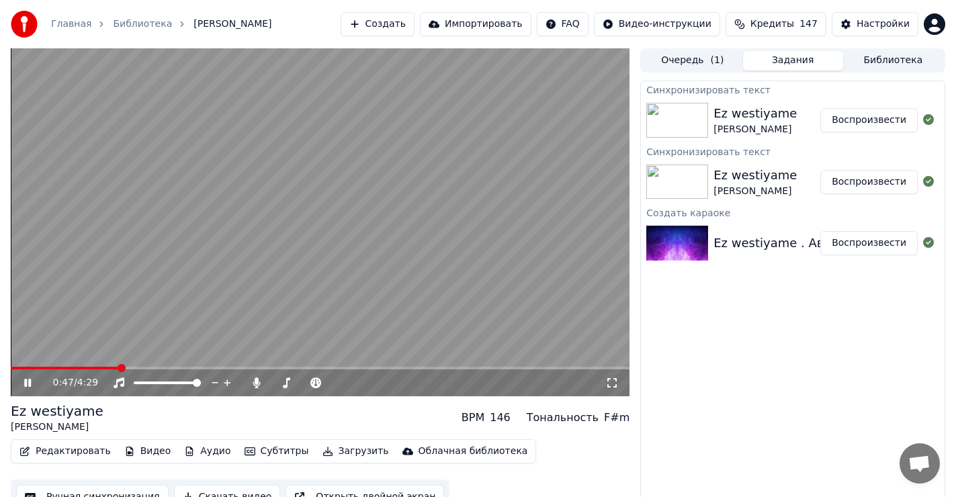
click at [26, 380] on icon at bounding box center [27, 383] width 7 height 8
click at [58, 450] on button "Редактировать" at bounding box center [65, 451] width 102 height 19
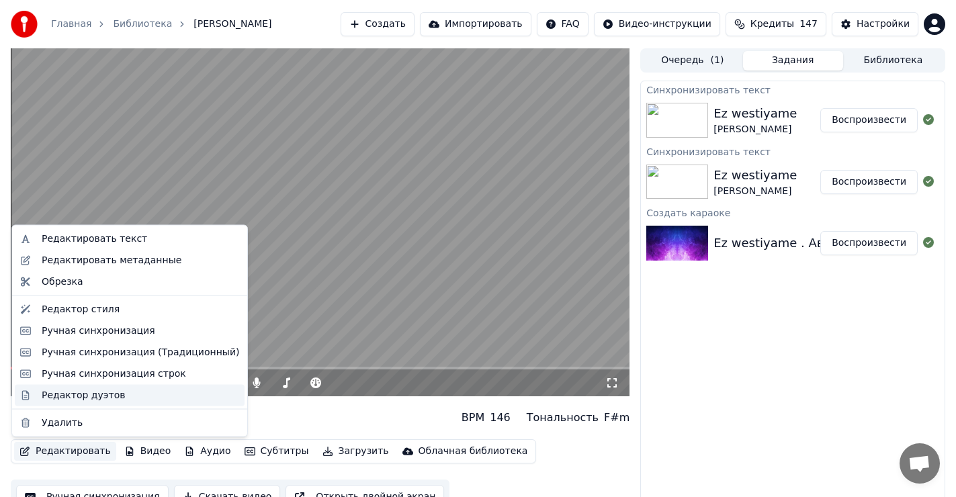
click at [81, 396] on div "Редактор дуэтов" at bounding box center [83, 394] width 83 height 13
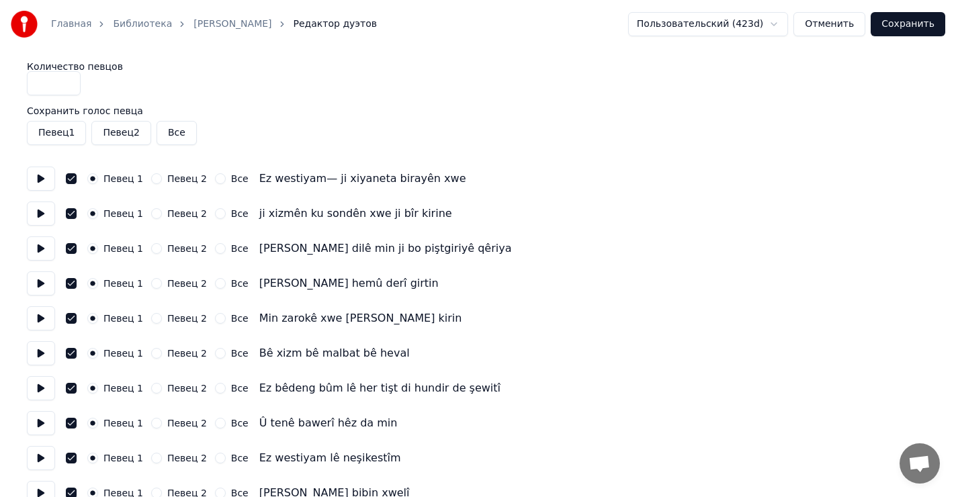
click at [54, 133] on button "Певец 1" at bounding box center [56, 133] width 59 height 24
click at [56, 132] on button "Певец 1" at bounding box center [56, 133] width 59 height 24
click at [56, 130] on button "Певец 1" at bounding box center [56, 133] width 59 height 24
click at [919, 24] on button "Сохранить" at bounding box center [908, 24] width 75 height 24
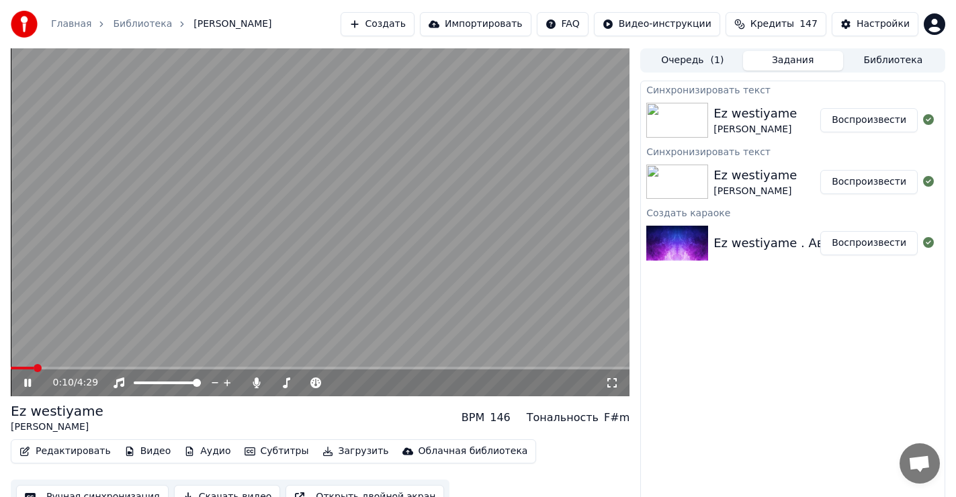
click at [36, 368] on span at bounding box center [320, 368] width 619 height 3
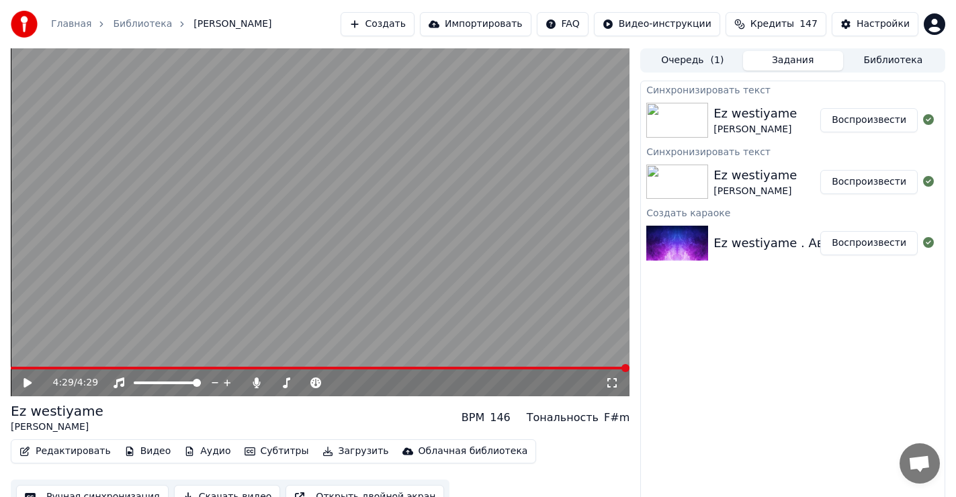
click at [24, 380] on icon at bounding box center [28, 382] width 8 height 9
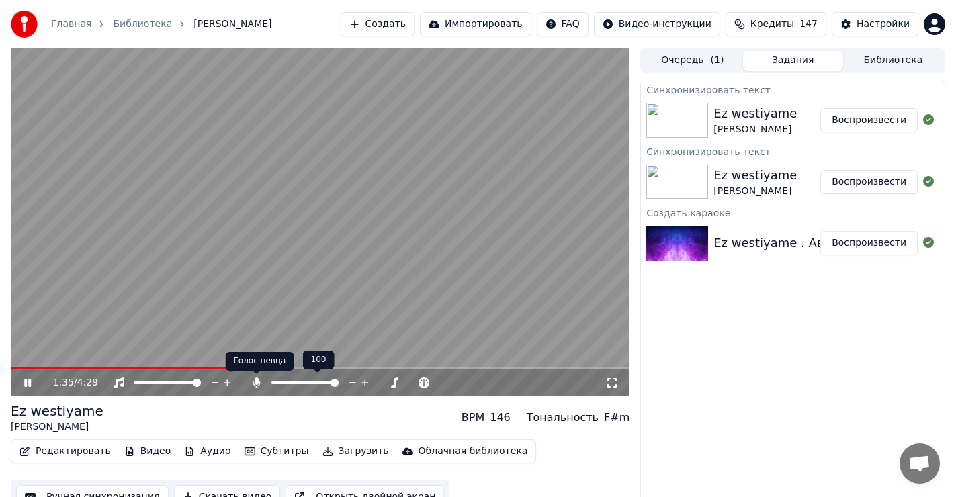
click at [257, 381] on icon at bounding box center [256, 383] width 7 height 11
click at [257, 381] on icon at bounding box center [255, 383] width 13 height 11
click at [256, 382] on icon at bounding box center [256, 383] width 7 height 11
click at [256, 384] on icon at bounding box center [256, 383] width 13 height 11
click at [258, 379] on icon at bounding box center [256, 383] width 13 height 11
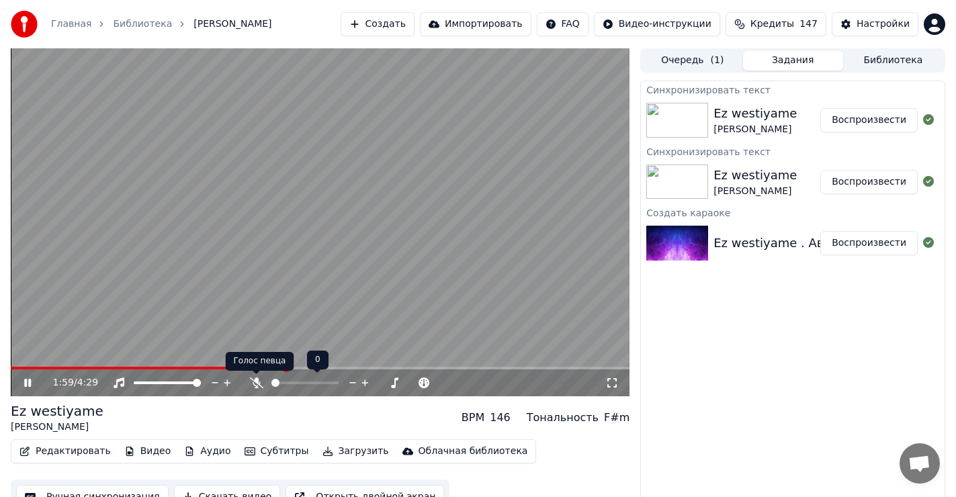
click at [258, 381] on icon at bounding box center [255, 383] width 13 height 11
click at [257, 381] on icon at bounding box center [256, 383] width 7 height 11
click at [254, 382] on icon at bounding box center [256, 383] width 13 height 11
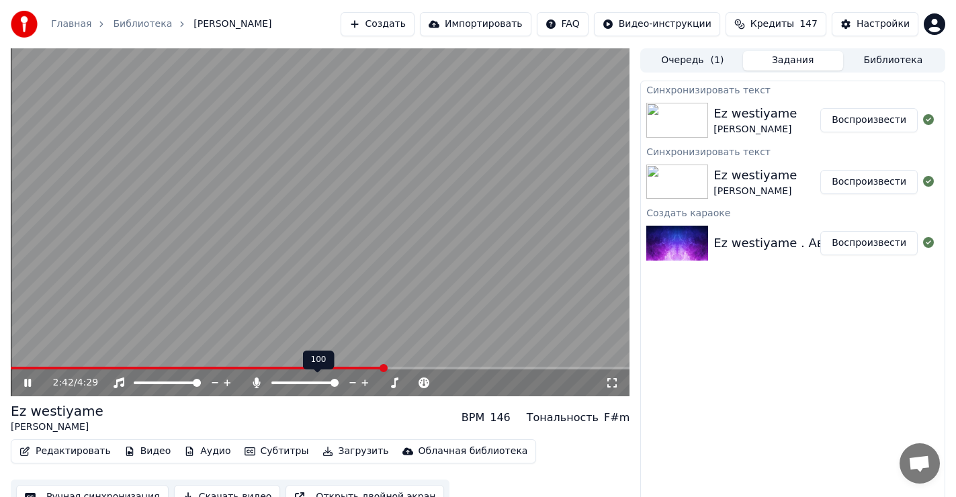
click at [339, 387] on span at bounding box center [335, 383] width 8 height 8
click at [258, 381] on icon at bounding box center [256, 383] width 7 height 11
click at [253, 382] on icon at bounding box center [256, 383] width 13 height 11
click at [255, 382] on icon at bounding box center [256, 383] width 7 height 11
click at [257, 384] on icon at bounding box center [256, 383] width 13 height 11
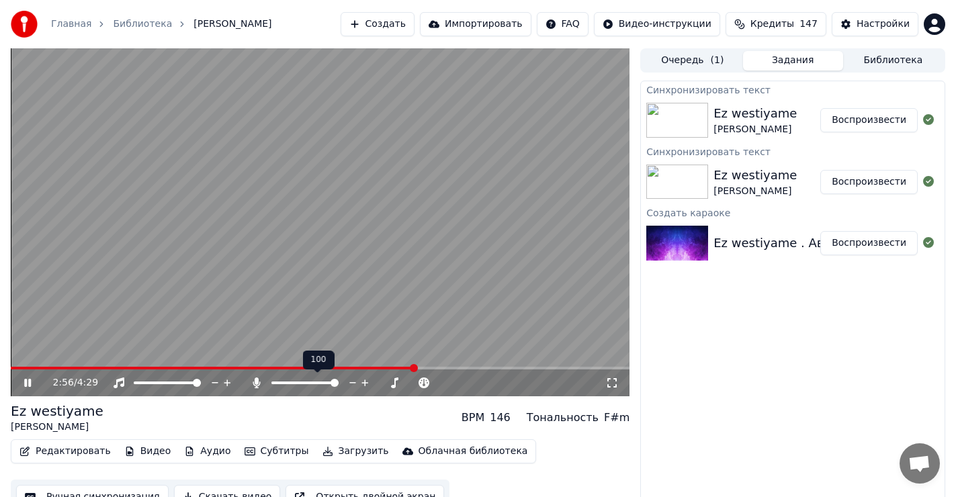
click at [255, 382] on icon at bounding box center [256, 383] width 7 height 11
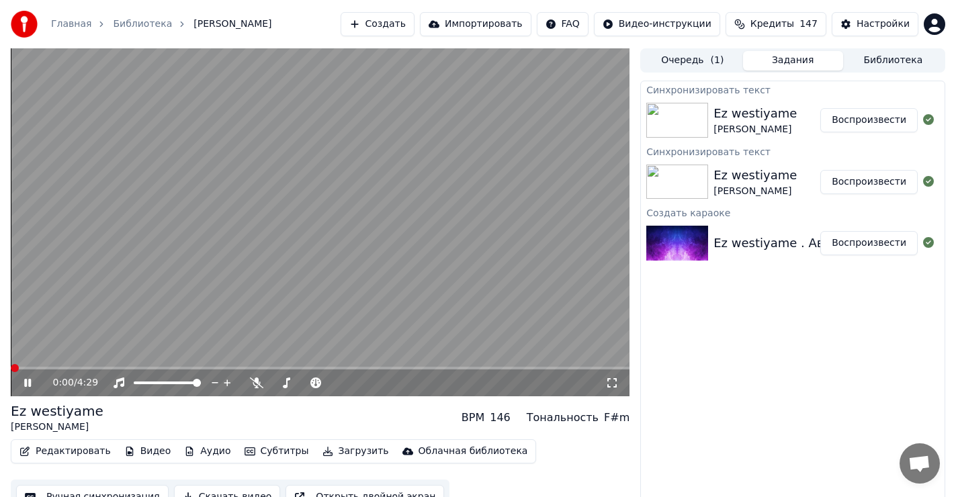
click at [11, 366] on span at bounding box center [15, 368] width 8 height 8
click at [26, 380] on icon at bounding box center [27, 383] width 7 height 8
click at [11, 370] on span at bounding box center [15, 368] width 8 height 8
drag, startPoint x: 32, startPoint y: 383, endPoint x: 24, endPoint y: 383, distance: 8.1
click at [32, 383] on icon at bounding box center [38, 383] width 32 height 11
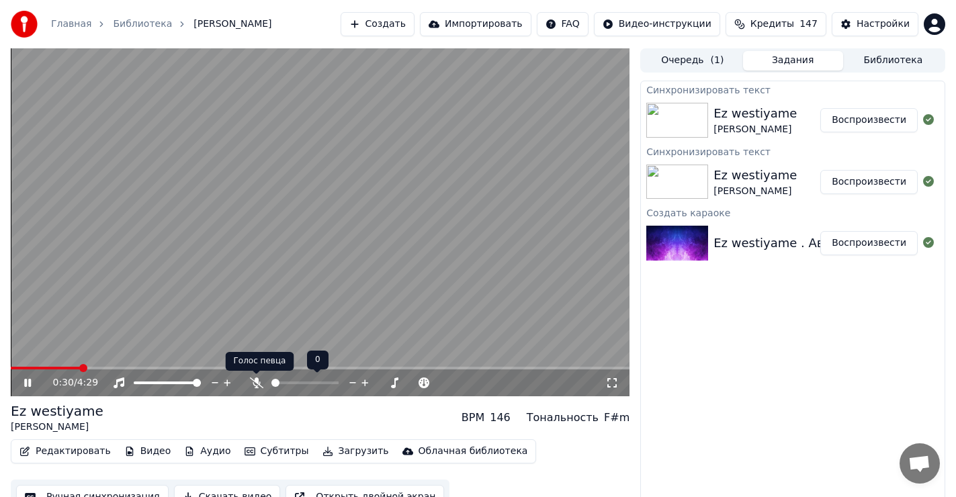
click at [255, 378] on icon at bounding box center [255, 383] width 13 height 11
click at [256, 378] on icon at bounding box center [256, 383] width 7 height 11
click at [254, 382] on icon at bounding box center [256, 383] width 13 height 11
click at [882, 183] on button "Воспроизвести" at bounding box center [868, 182] width 97 height 24
click at [52, 368] on span at bounding box center [320, 368] width 619 height 3
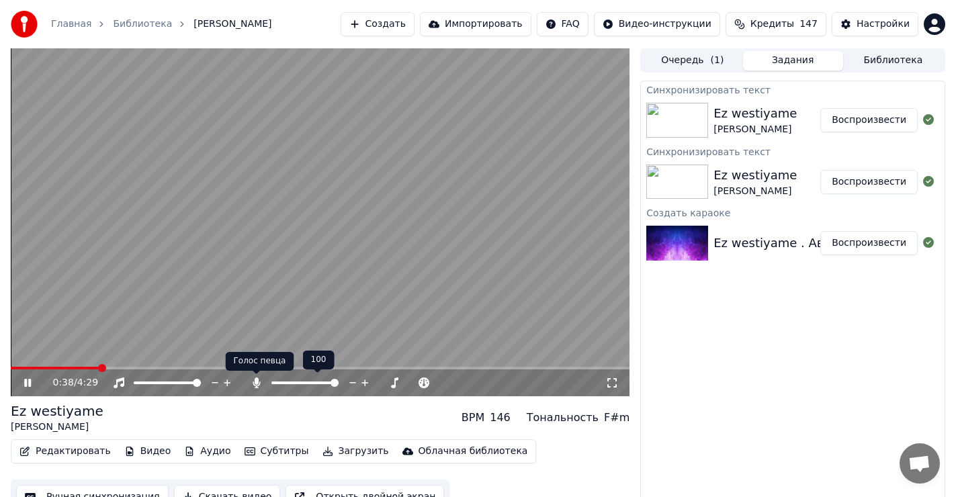
click at [257, 382] on icon at bounding box center [256, 383] width 7 height 11
click at [867, 251] on button "Воспроизвести" at bounding box center [868, 243] width 97 height 24
click at [857, 118] on button "Воспроизвести" at bounding box center [868, 120] width 97 height 24
click at [26, 384] on icon at bounding box center [27, 383] width 7 height 8
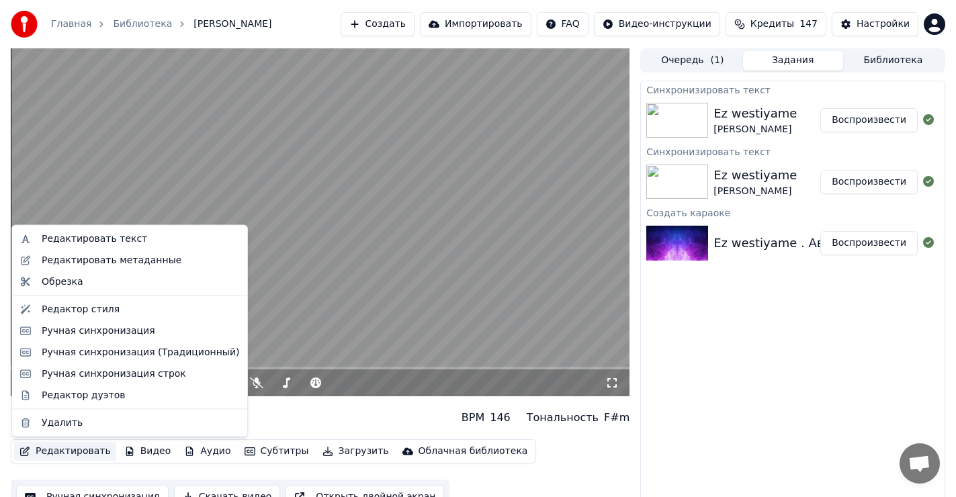
click at [57, 447] on button "Редактировать" at bounding box center [65, 451] width 102 height 19
click at [56, 423] on div "Удалить" at bounding box center [62, 422] width 41 height 13
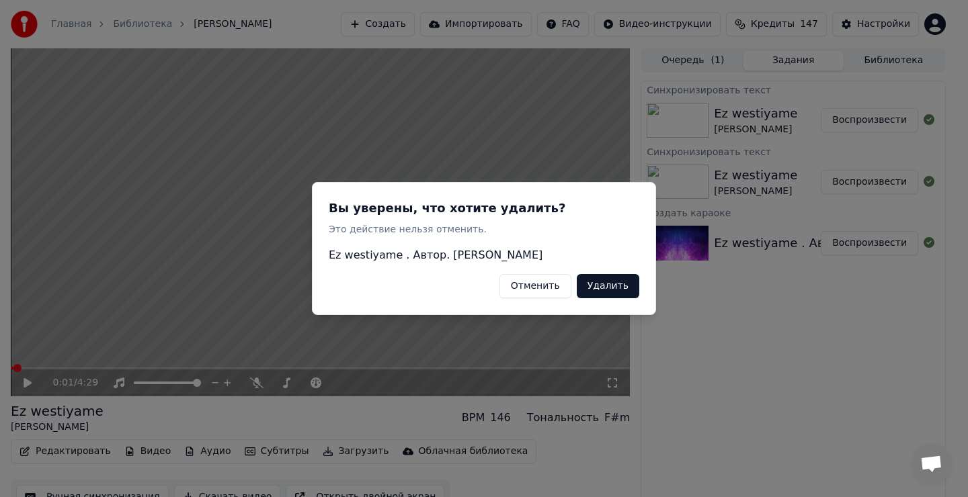
click at [610, 286] on button "Удалить" at bounding box center [608, 286] width 62 height 24
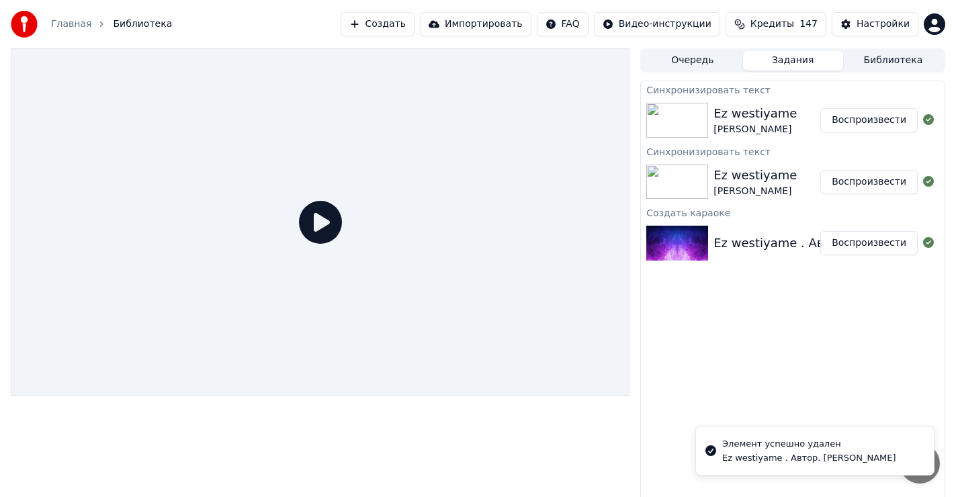
click at [867, 183] on button "Воспроизвести" at bounding box center [868, 182] width 97 height 24
click at [872, 180] on button "Воспроизвести" at bounding box center [868, 182] width 97 height 24
click at [865, 239] on button "Воспроизвести" at bounding box center [868, 243] width 97 height 24
click at [866, 128] on button "Воспроизвести" at bounding box center [868, 120] width 97 height 24
click at [415, 19] on button "Создать" at bounding box center [378, 24] width 74 height 24
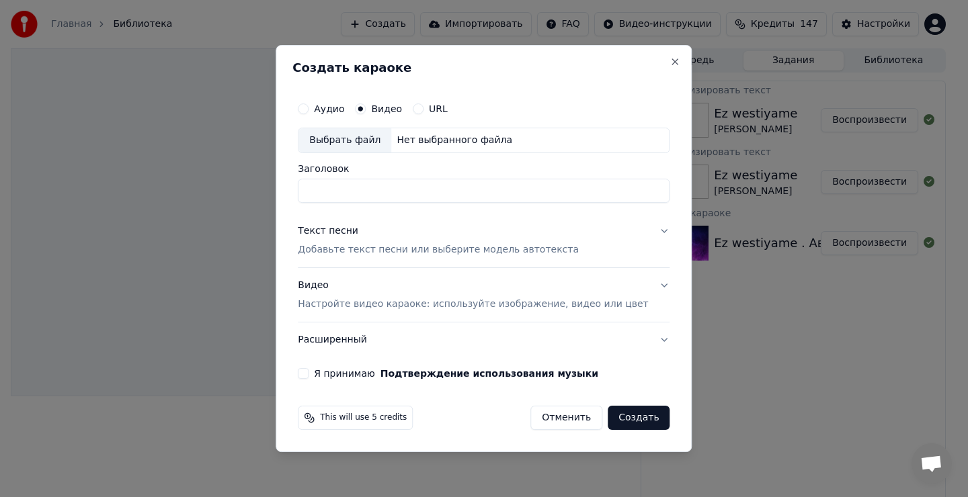
click at [359, 140] on div "Выбрать файл" at bounding box center [344, 140] width 93 height 24
type input "**********"
click at [343, 228] on div "Текст песни" at bounding box center [328, 230] width 60 height 13
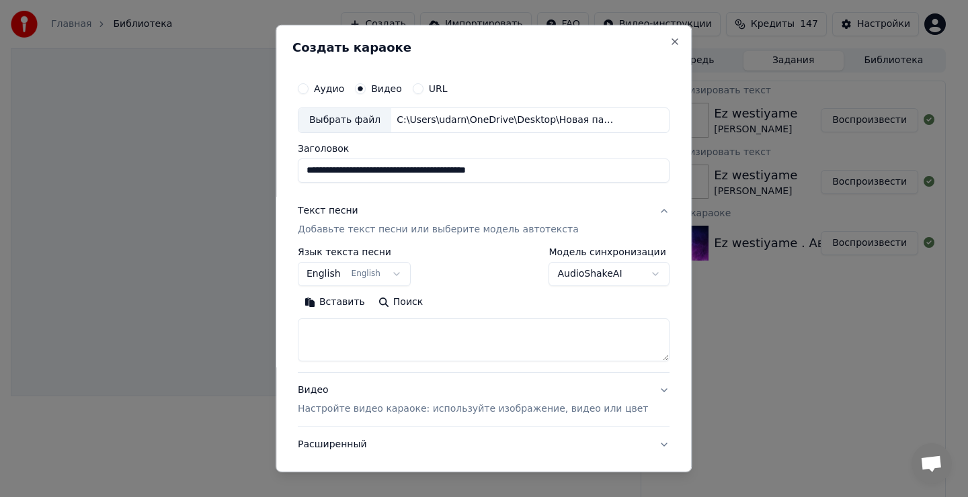
click at [351, 274] on body "**********" at bounding box center [478, 248] width 956 height 497
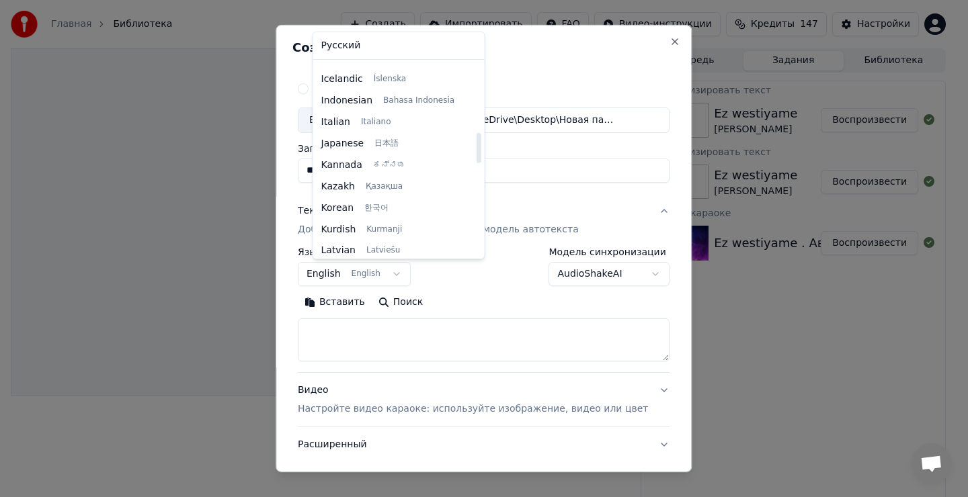
scroll to position [511, 0]
select select "**"
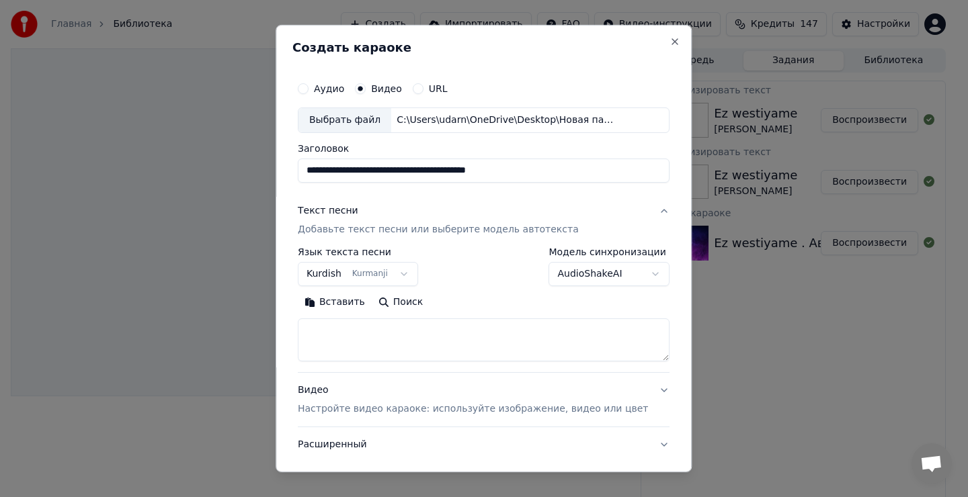
drag, startPoint x: 337, startPoint y: 337, endPoint x: 354, endPoint y: 340, distance: 17.1
click at [343, 337] on textarea at bounding box center [484, 340] width 372 height 43
drag, startPoint x: 354, startPoint y: 340, endPoint x: 347, endPoint y: 343, distance: 8.1
drag, startPoint x: 345, startPoint y: 343, endPoint x: 347, endPoint y: 336, distance: 7.5
click at [347, 340] on textarea at bounding box center [484, 340] width 372 height 43
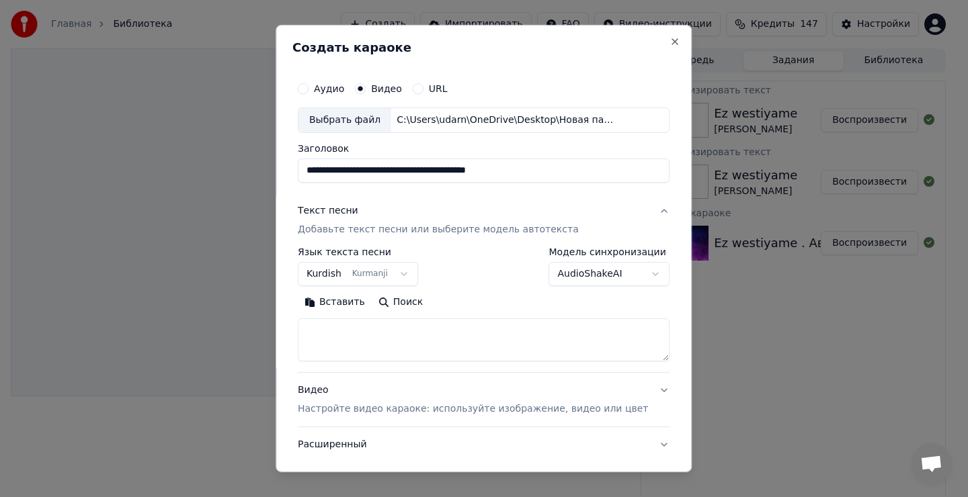
click at [346, 304] on button "Вставить" at bounding box center [335, 303] width 74 height 22
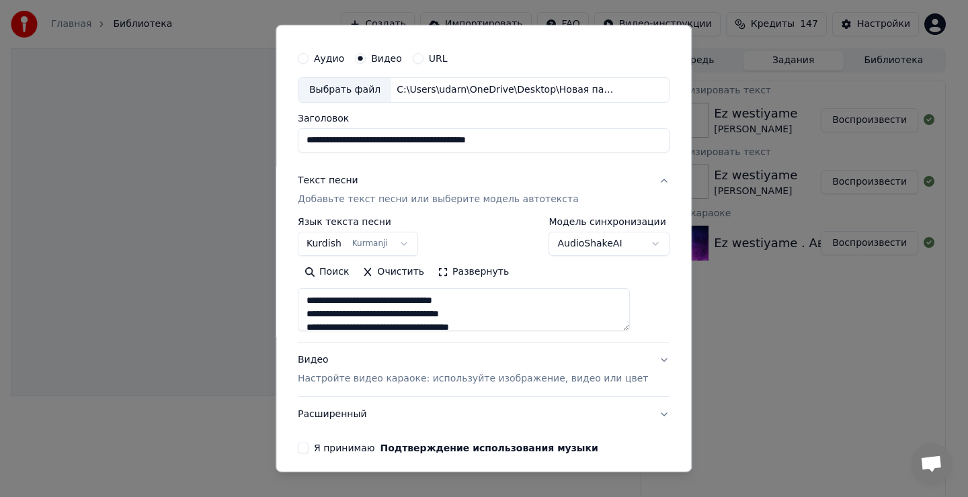
scroll to position [85, 0]
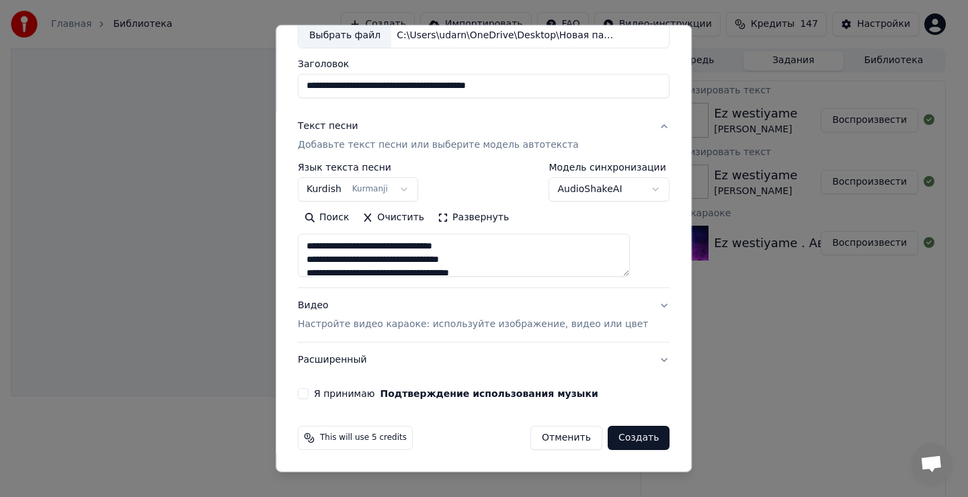
click at [308, 394] on button "Я принимаю Подтверждение использования музыки" at bounding box center [303, 393] width 11 height 11
click at [616, 440] on button "Создать" at bounding box center [638, 438] width 62 height 24
type textarea "**********"
select select
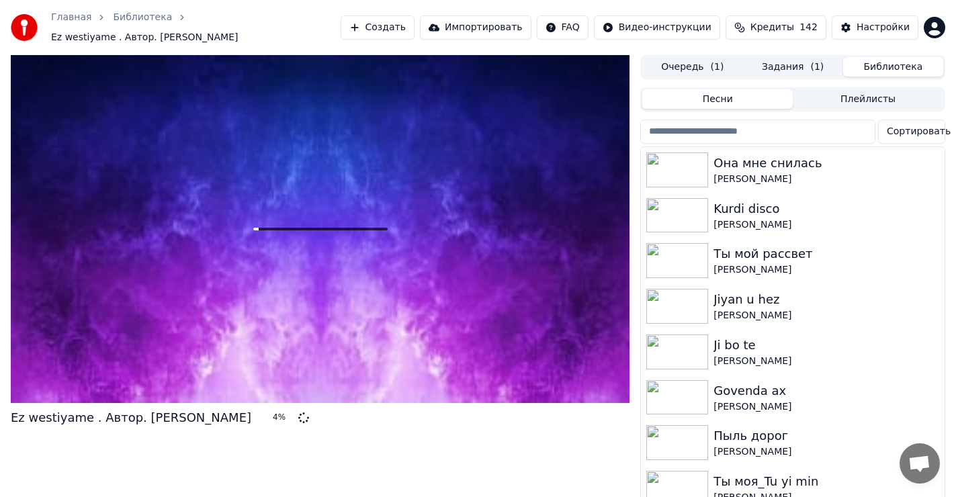
click at [905, 62] on button "Библиотека" at bounding box center [893, 66] width 100 height 19
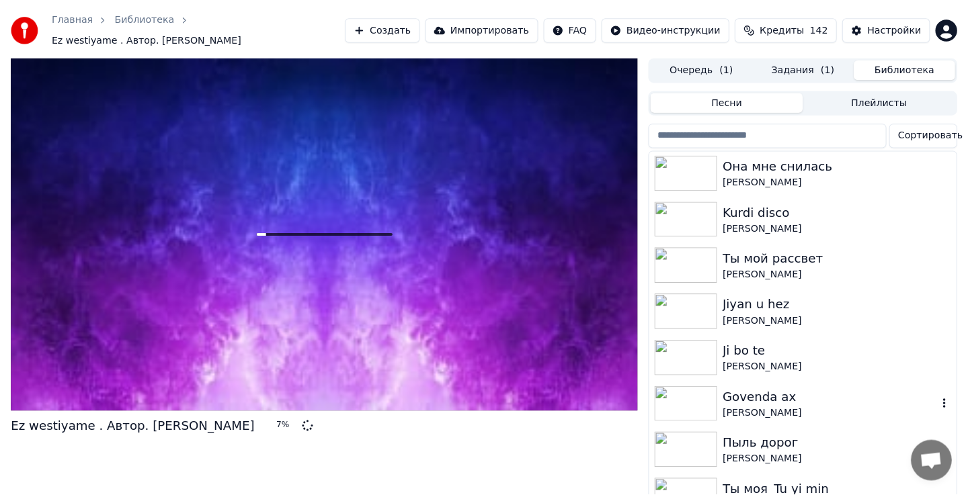
scroll to position [0, 0]
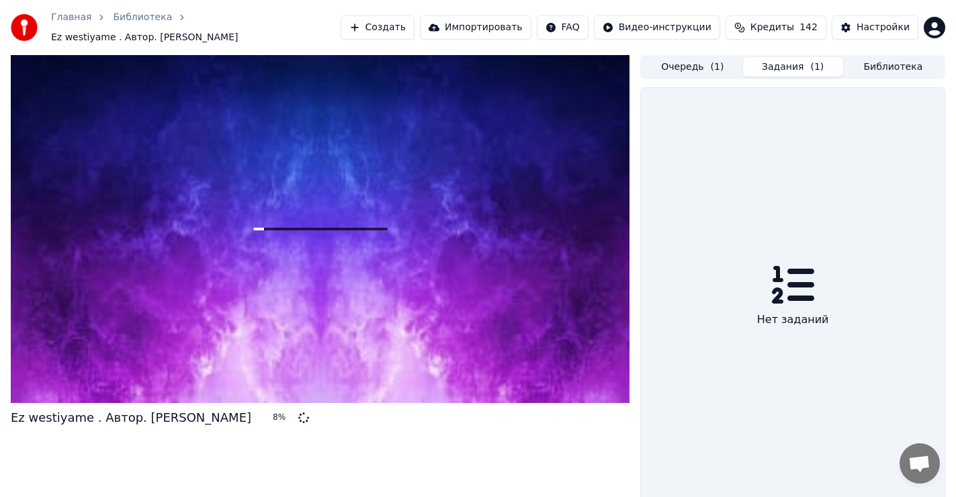
click at [782, 66] on button "Задания ( 1 )" at bounding box center [793, 66] width 100 height 19
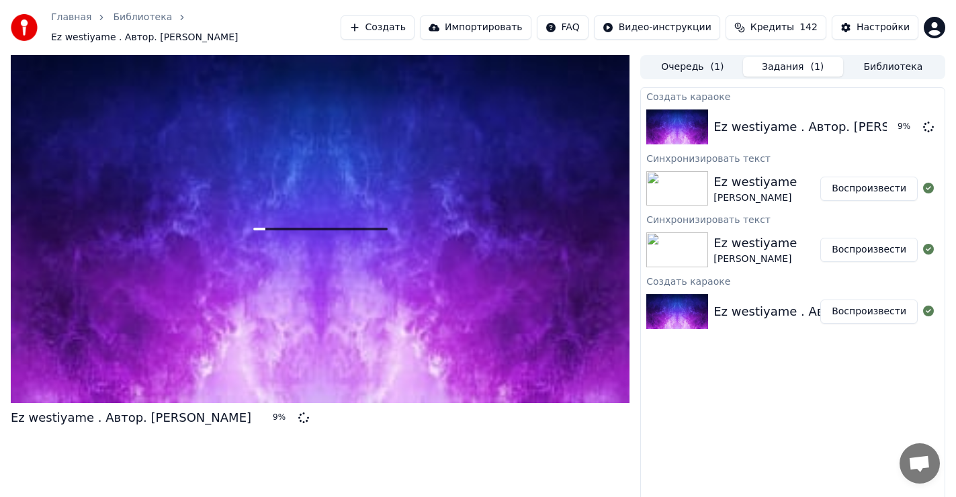
click at [691, 68] on button "Очередь ( 1 )" at bounding box center [692, 66] width 100 height 19
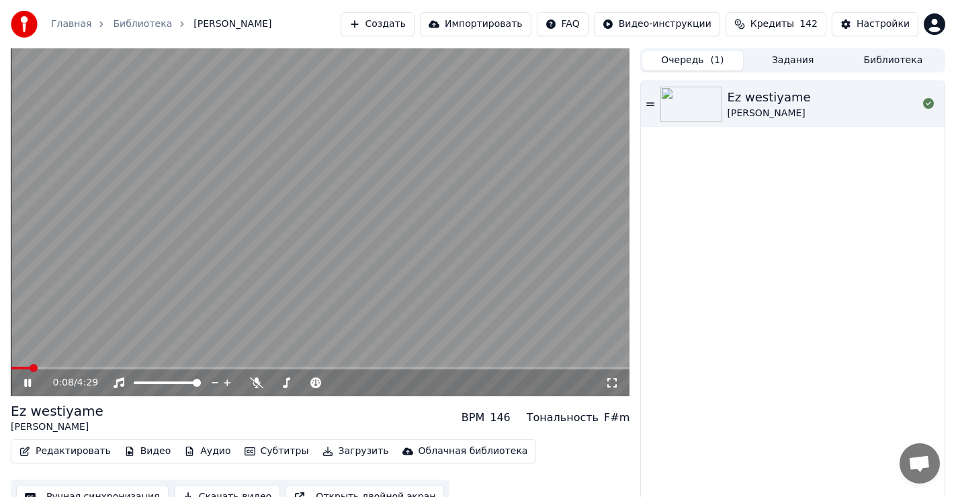
click at [29, 384] on icon at bounding box center [27, 383] width 7 height 8
click at [11, 372] on span at bounding box center [15, 368] width 8 height 8
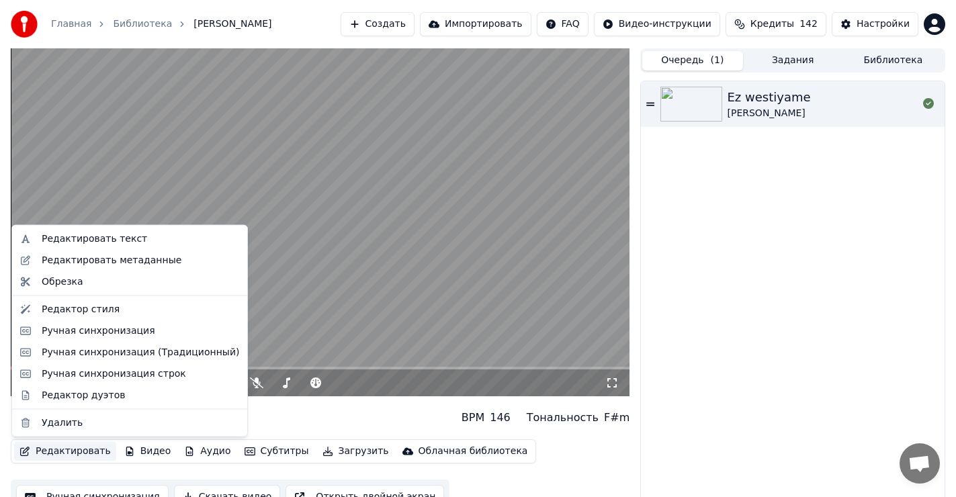
click at [69, 448] on button "Редактировать" at bounding box center [65, 451] width 102 height 19
click at [94, 241] on div "Редактировать текст" at bounding box center [94, 238] width 105 height 13
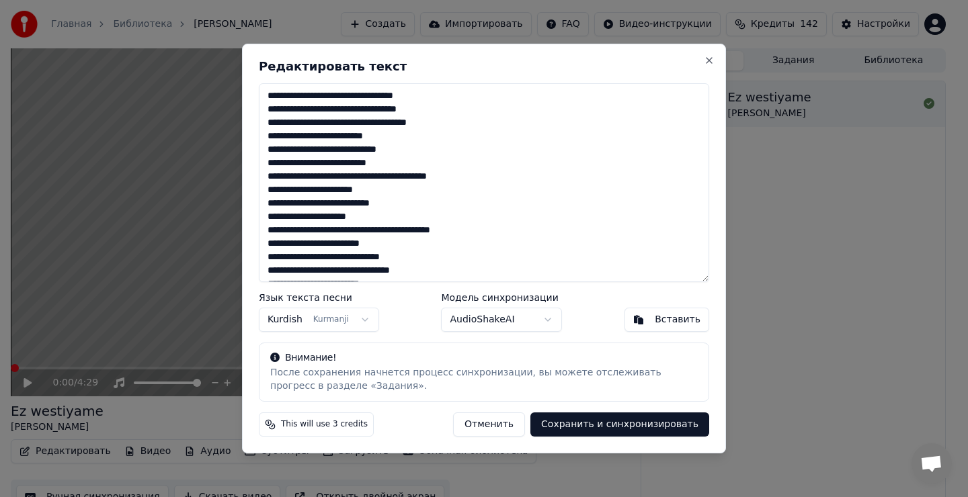
click at [410, 134] on textarea "**********" at bounding box center [484, 182] width 450 height 199
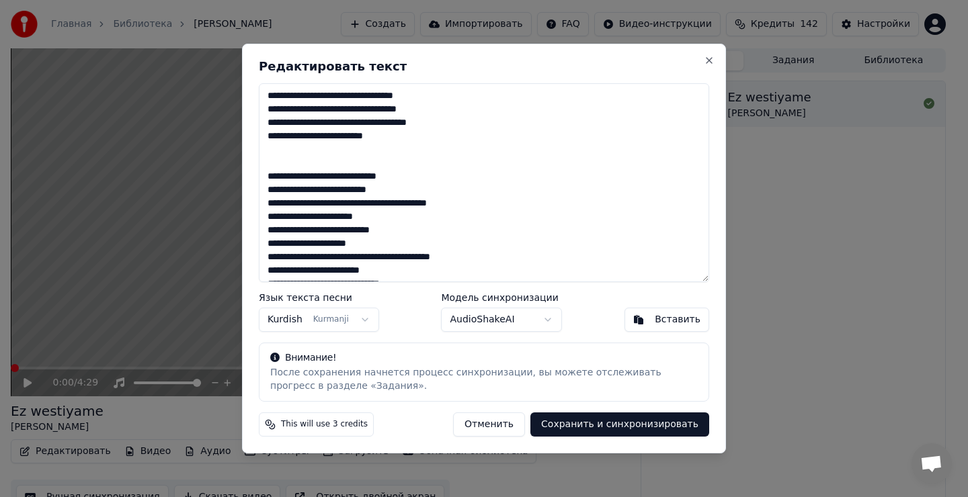
click at [398, 235] on textarea "**********" at bounding box center [484, 182] width 450 height 199
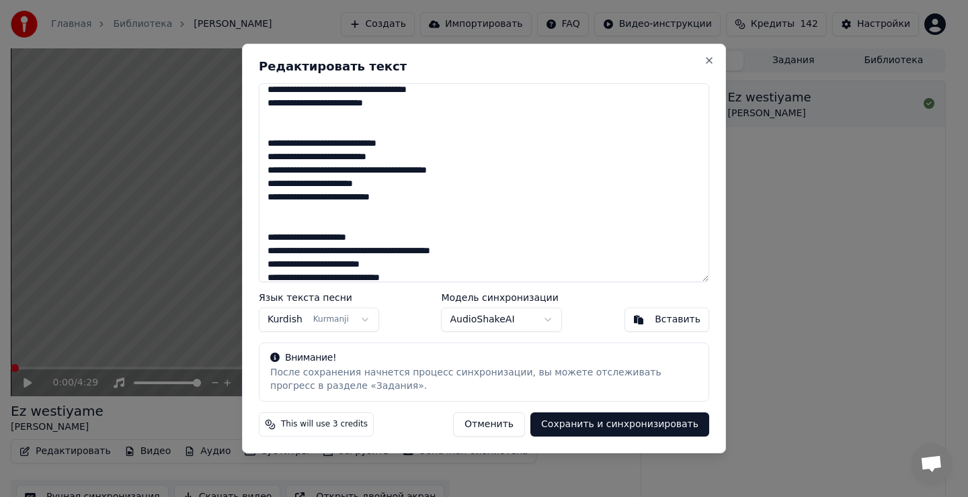
scroll to position [67, 0]
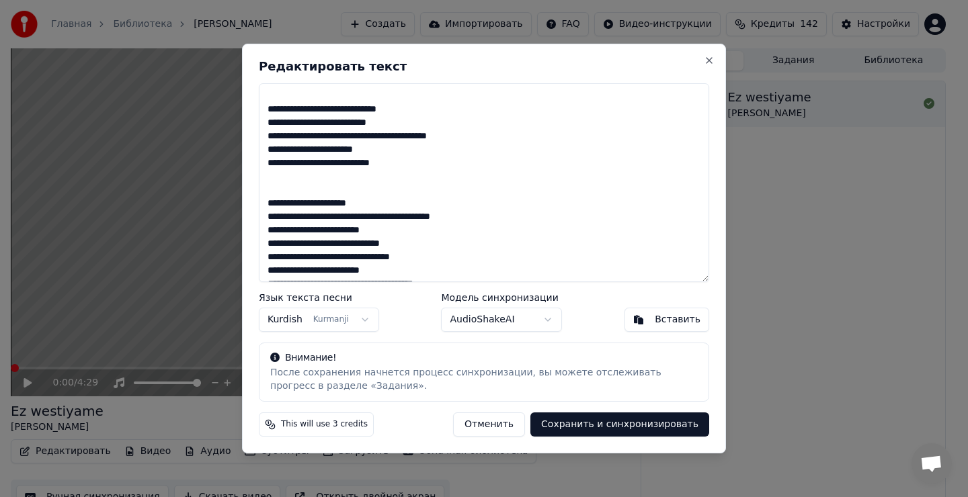
click at [413, 245] on textarea "**********" at bounding box center [484, 182] width 450 height 199
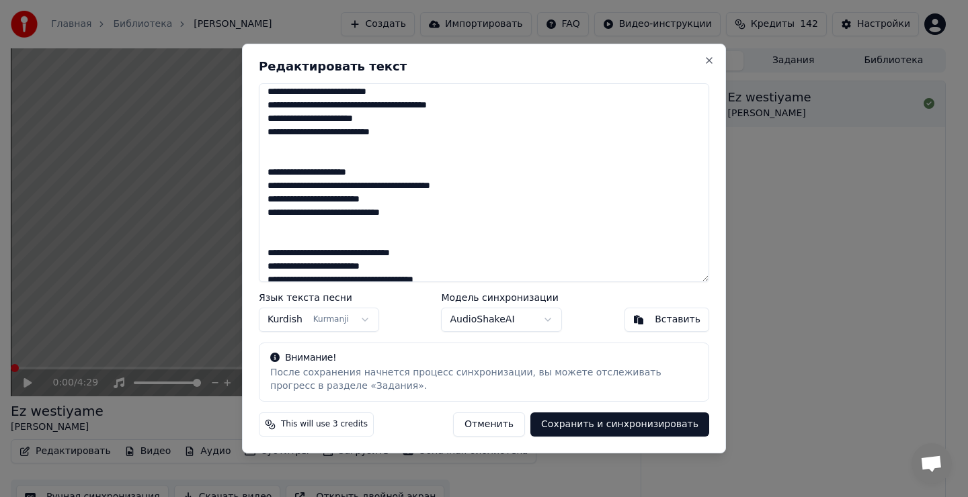
scroll to position [202, 0]
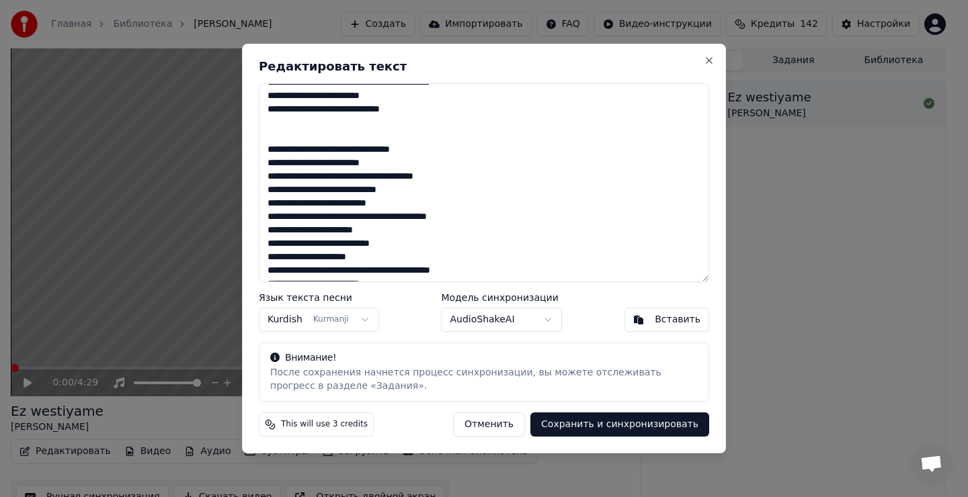
click at [417, 197] on textarea "**********" at bounding box center [484, 182] width 450 height 199
click at [413, 190] on textarea "**********" at bounding box center [484, 182] width 450 height 199
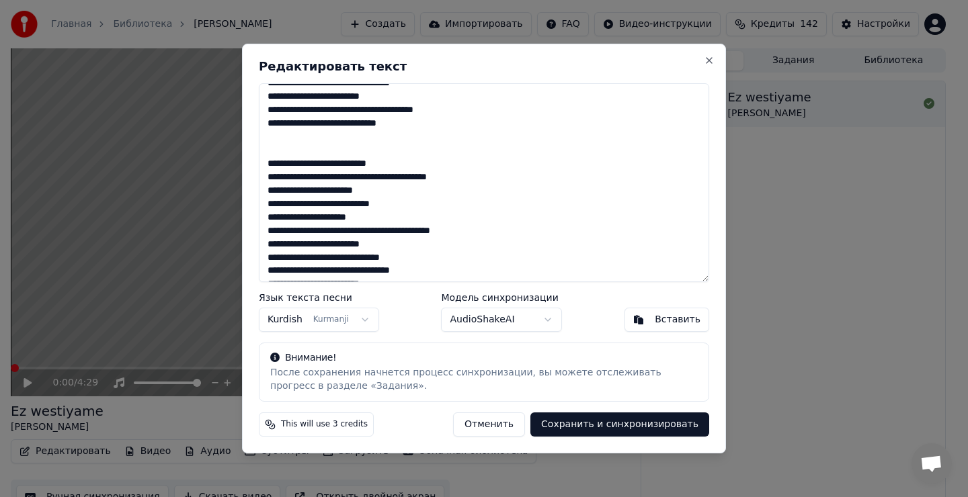
scroll to position [269, 0]
click at [400, 208] on textarea "**********" at bounding box center [484, 182] width 450 height 199
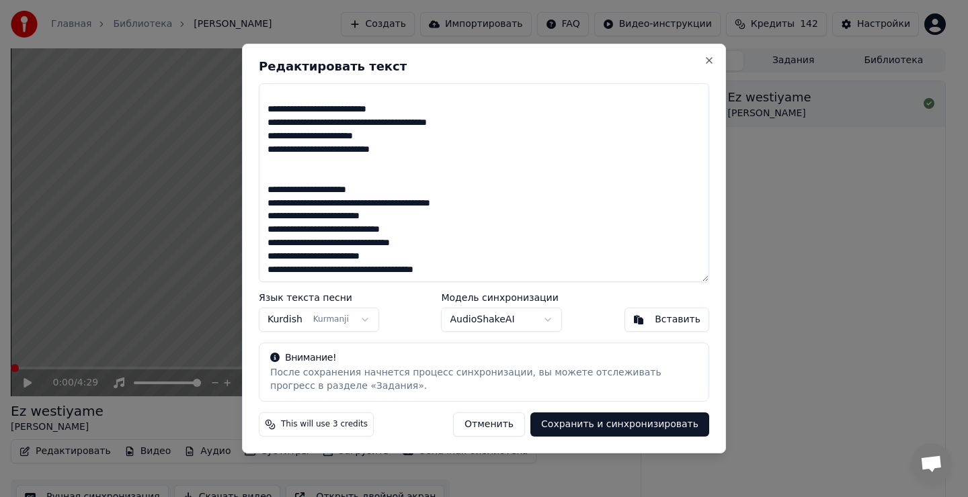
scroll to position [323, 0]
click at [416, 231] on textarea "**********" at bounding box center [484, 182] width 450 height 199
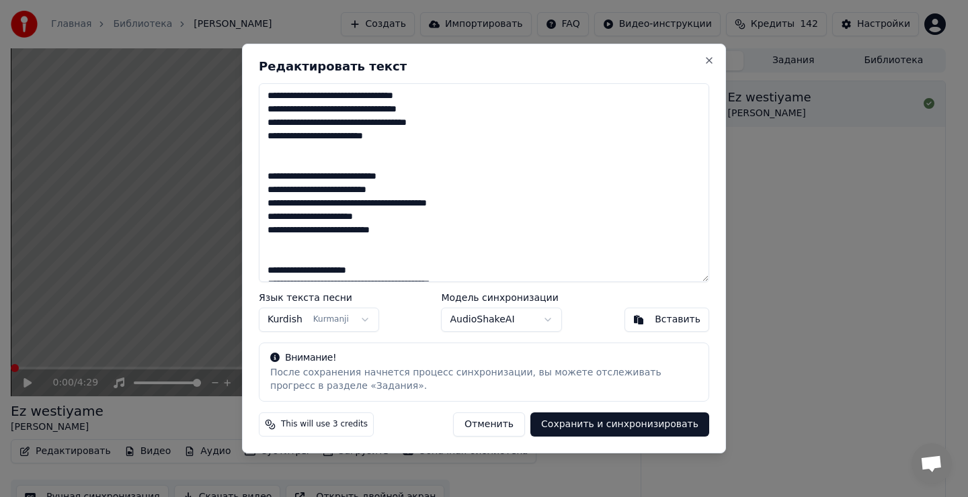
scroll to position [0, 0]
type textarea "**********"
click at [307, 321] on body "Главная Библиотека Ez westiyame • [PERSON_NAME] Импортировать FAQ Видео-инструк…" at bounding box center [478, 248] width 956 height 497
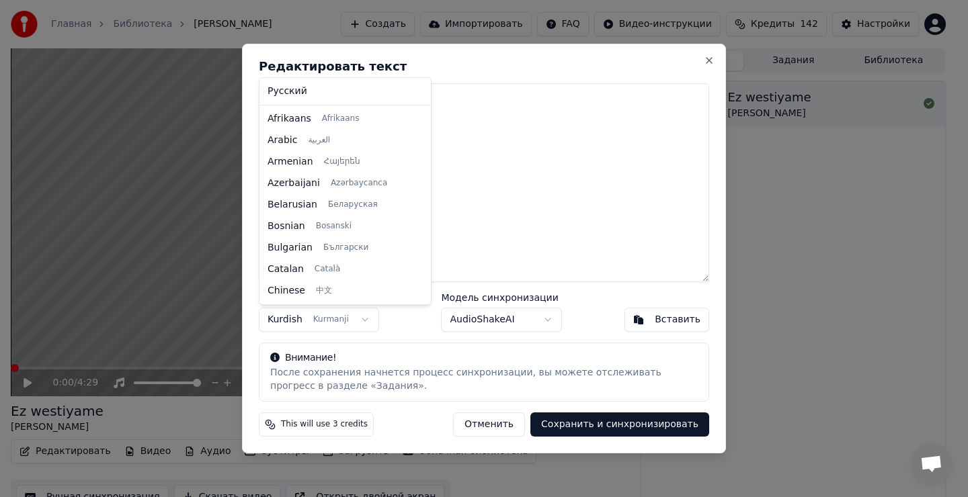
scroll to position [495, 0]
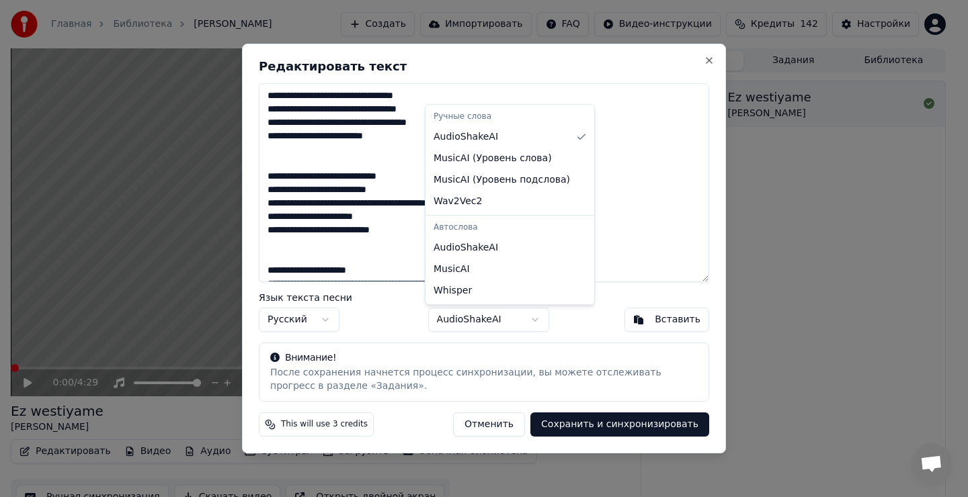
click at [527, 318] on body "Главная Библиотека Ez westiyame • [PERSON_NAME] Импортировать FAQ Видео-инструк…" at bounding box center [478, 248] width 956 height 497
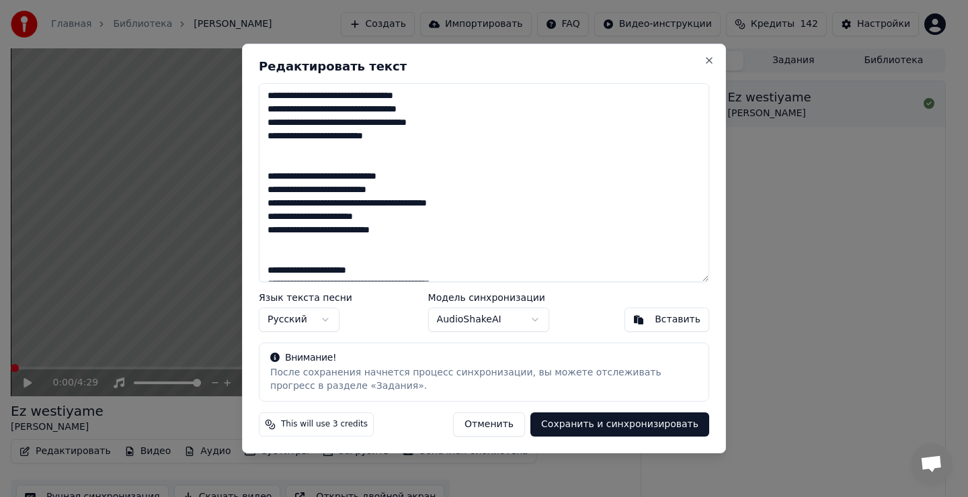
click at [433, 358] on body "Главная Библиотека Ez westiyame • [PERSON_NAME] Импортировать FAQ Видео-инструк…" at bounding box center [478, 248] width 956 height 497
click at [630, 428] on button "Сохранить и синхронизировать" at bounding box center [619, 425] width 179 height 24
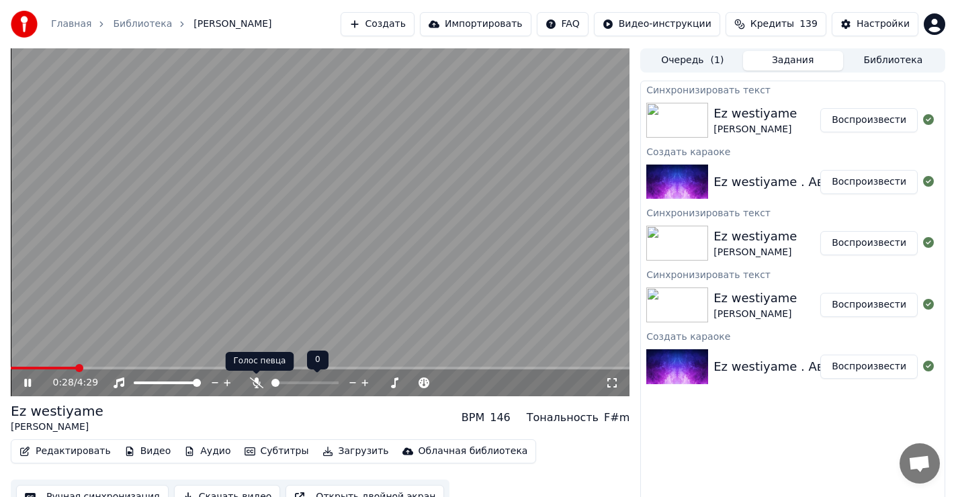
click at [255, 380] on icon at bounding box center [255, 383] width 13 height 11
click at [257, 382] on icon at bounding box center [256, 383] width 7 height 11
click at [257, 382] on icon at bounding box center [255, 383] width 13 height 11
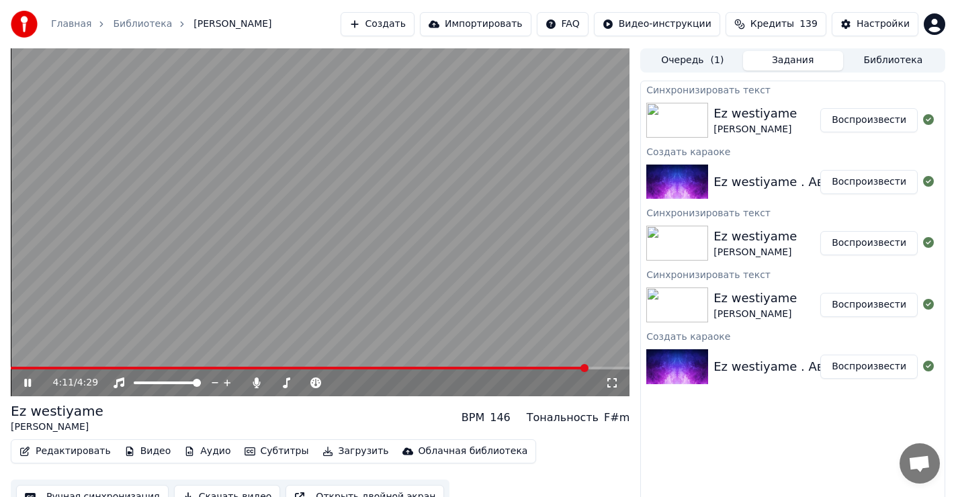
click at [75, 452] on button "Редактировать" at bounding box center [65, 451] width 102 height 19
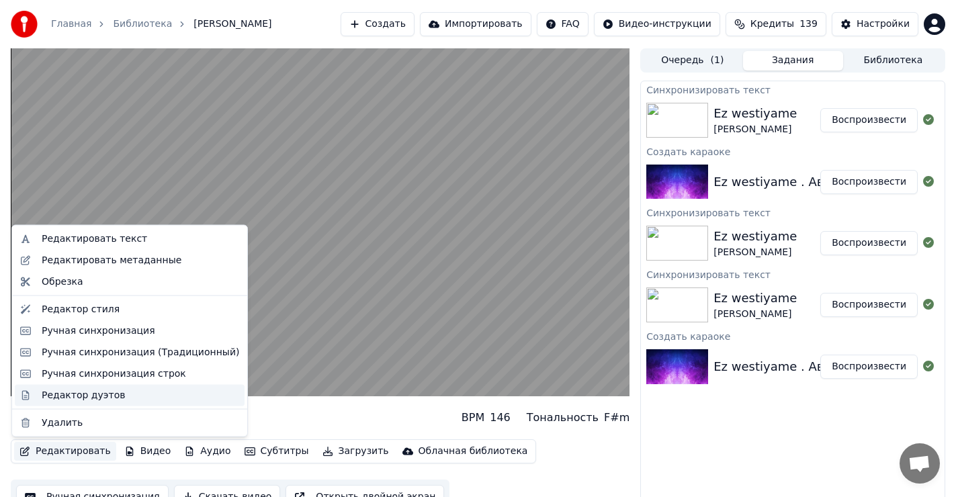
click at [84, 397] on div "Редактор дуэтов" at bounding box center [83, 394] width 83 height 13
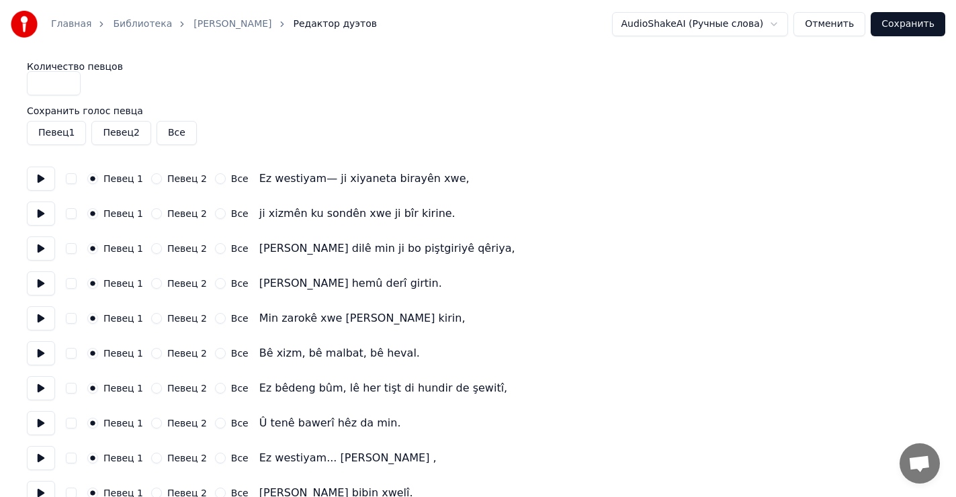
click at [915, 28] on button "Сохранить" at bounding box center [908, 24] width 75 height 24
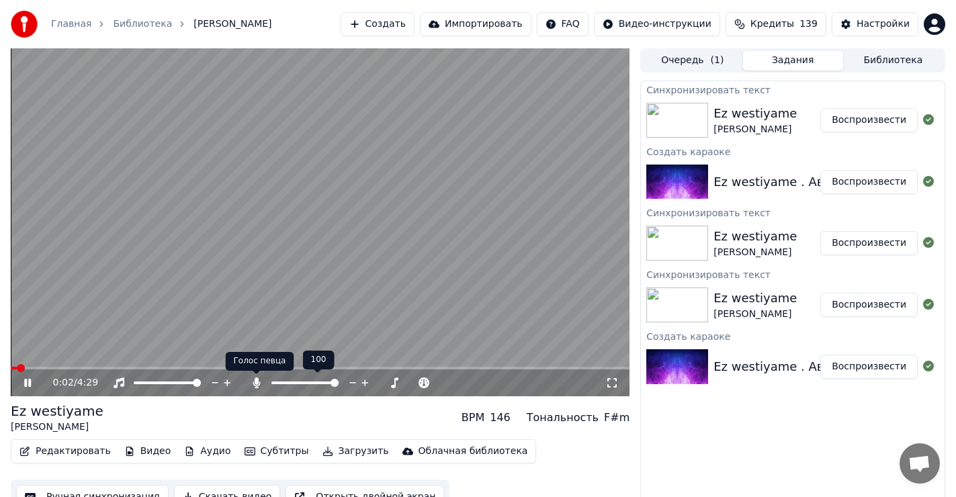
click at [257, 382] on icon at bounding box center [256, 383] width 7 height 11
click at [255, 382] on icon at bounding box center [255, 383] width 13 height 11
click at [255, 380] on icon at bounding box center [256, 383] width 7 height 11
click at [255, 382] on icon at bounding box center [255, 383] width 13 height 11
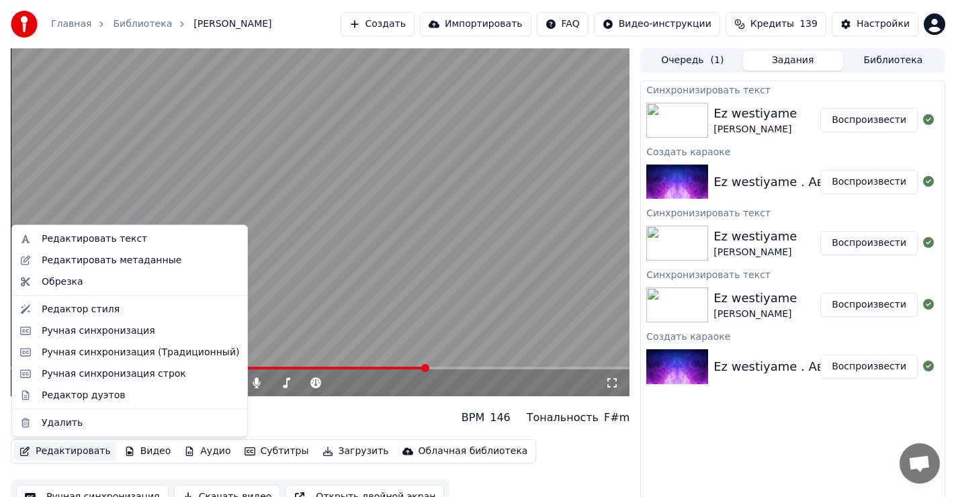
click at [52, 448] on button "Редактировать" at bounding box center [65, 451] width 102 height 19
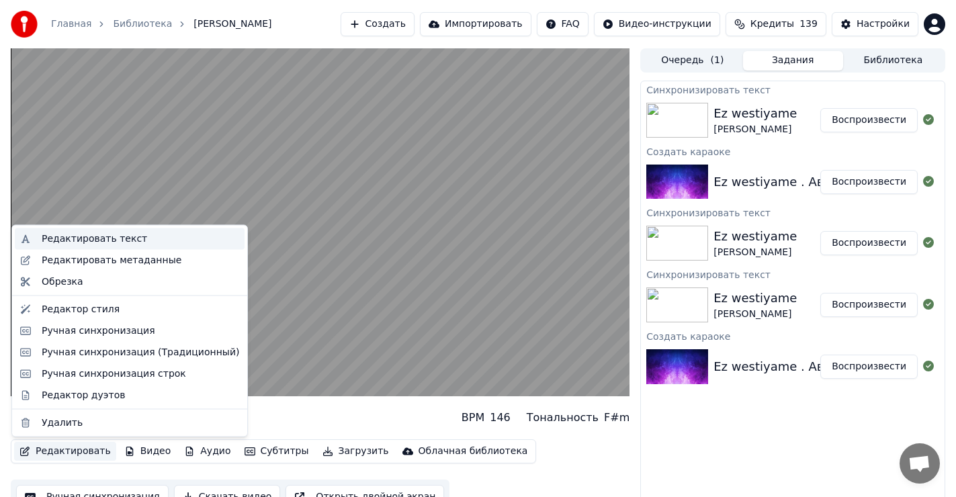
click at [82, 235] on div "Редактировать текст" at bounding box center [94, 238] width 105 height 13
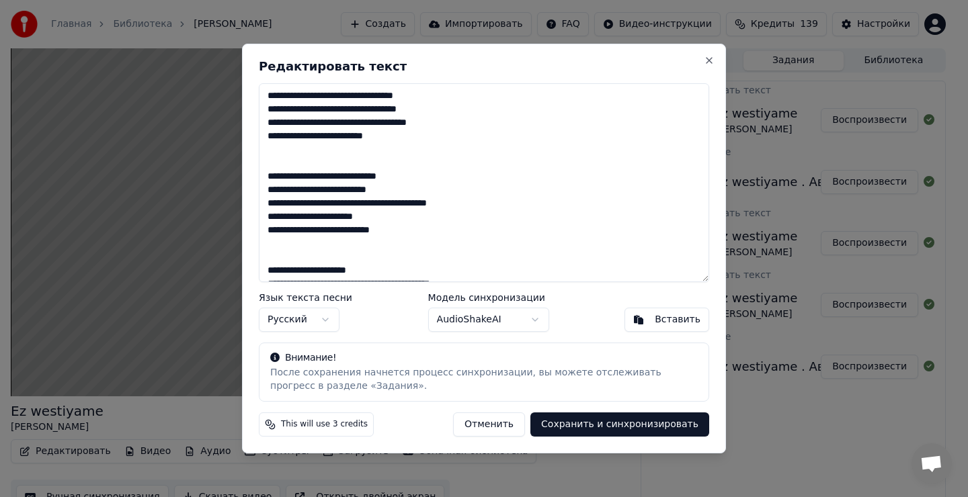
click at [626, 427] on button "Сохранить и синхронизировать" at bounding box center [619, 425] width 179 height 24
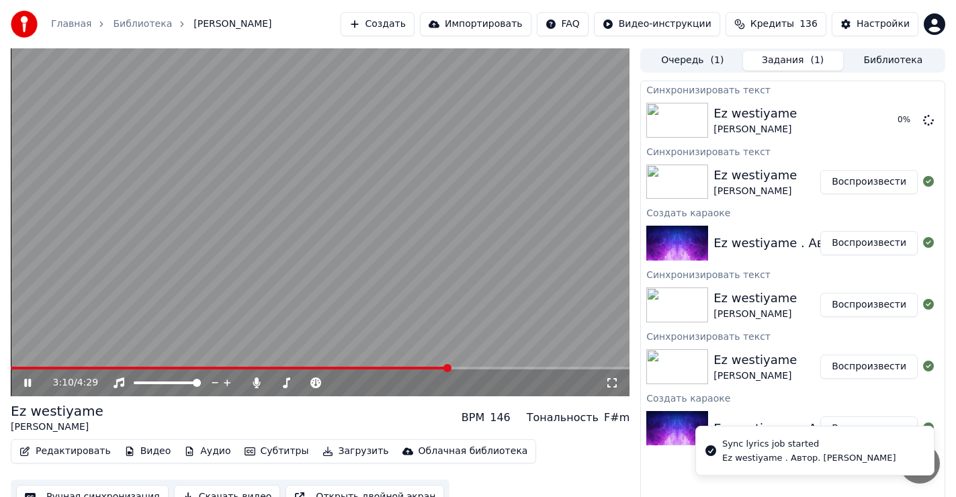
click at [28, 379] on icon at bounding box center [38, 383] width 32 height 11
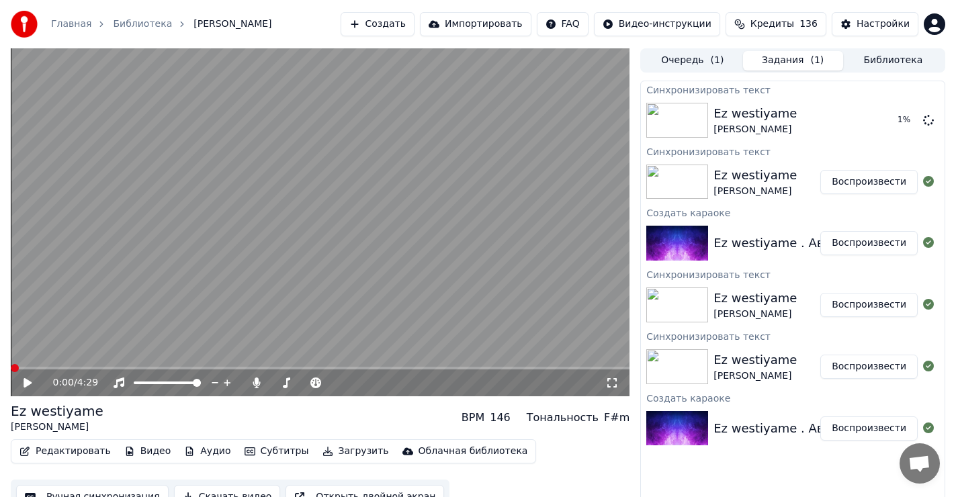
click at [11, 364] on span at bounding box center [15, 368] width 8 height 8
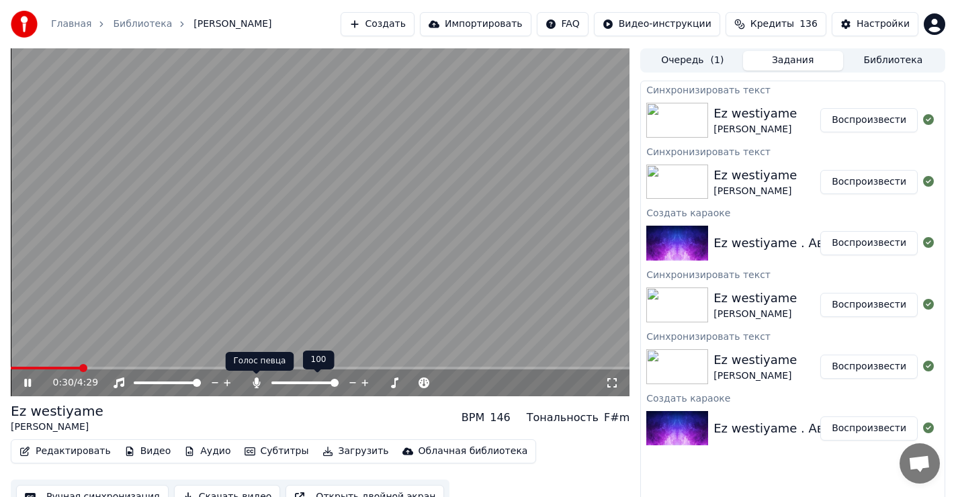
click at [257, 379] on icon at bounding box center [256, 383] width 7 height 11
click at [257, 379] on icon at bounding box center [255, 383] width 13 height 11
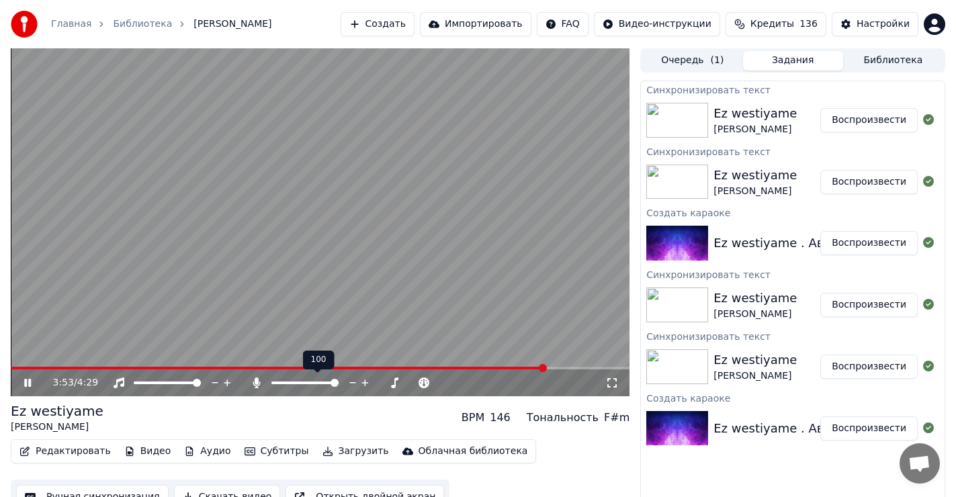
click at [256, 380] on icon at bounding box center [256, 383] width 7 height 11
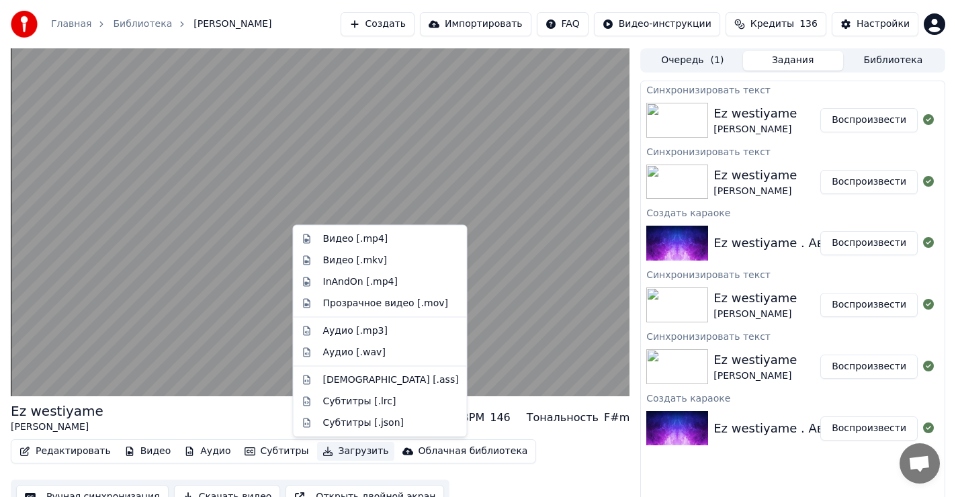
click at [330, 448] on button "Загрузить" at bounding box center [355, 451] width 77 height 19
click at [337, 239] on div "Видео [.mp4]" at bounding box center [355, 238] width 65 height 13
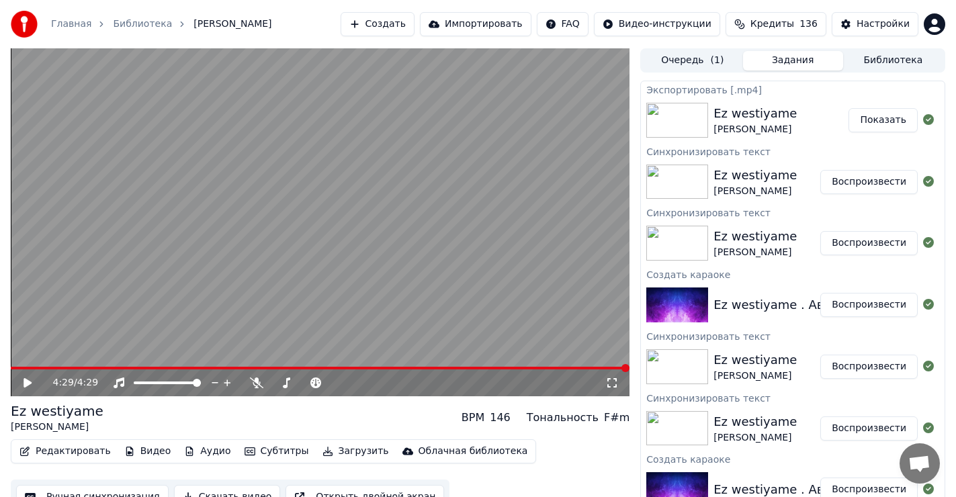
click at [864, 122] on button "Показать" at bounding box center [883, 120] width 69 height 24
click at [415, 19] on button "Создать" at bounding box center [378, 24] width 74 height 24
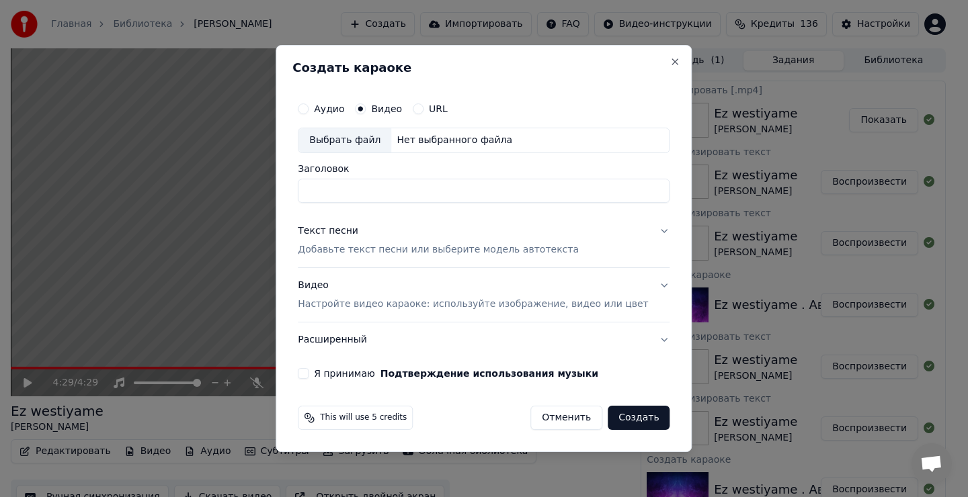
click at [357, 137] on div "Выбрать файл" at bounding box center [344, 140] width 93 height 24
type input "**********"
click at [343, 232] on div "Текст песни" at bounding box center [328, 230] width 60 height 13
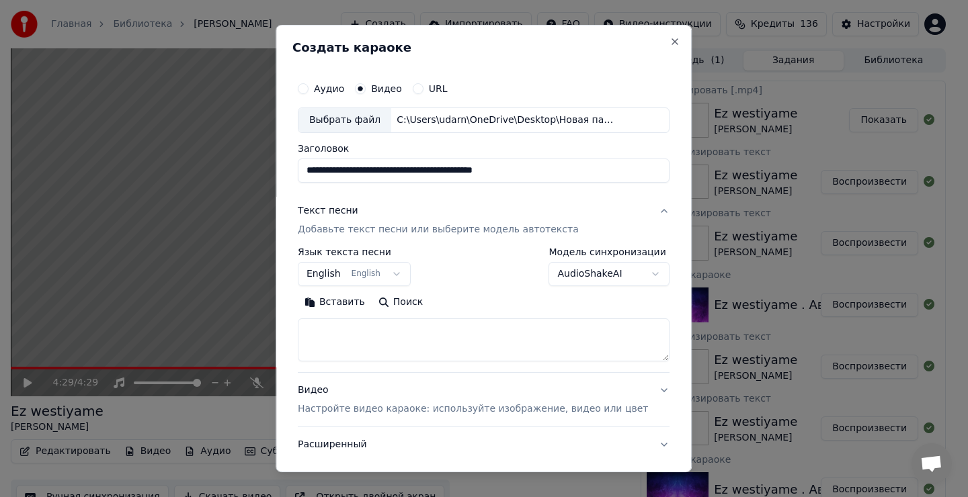
click at [372, 275] on body "Главная Библиотека Ez westiyame • [PERSON_NAME] Импортировать FAQ Видео-инструк…" at bounding box center [478, 248] width 956 height 497
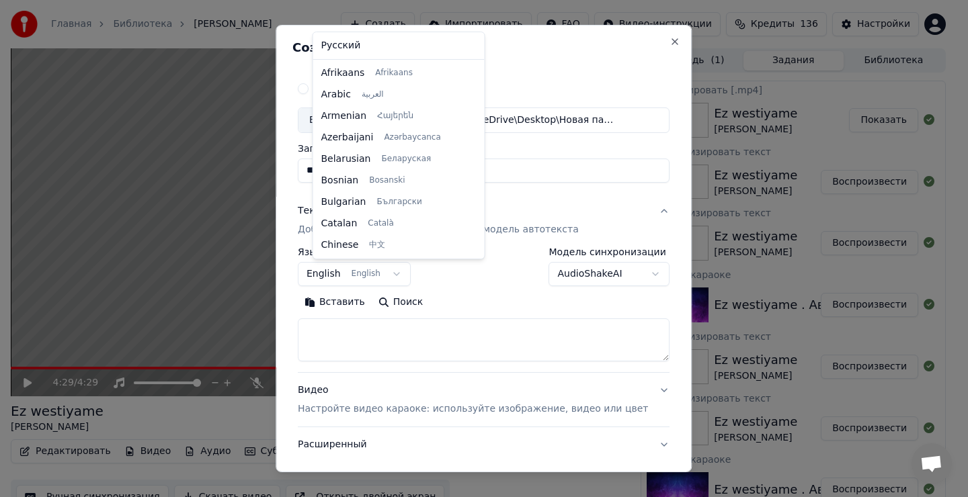
scroll to position [108, 0]
select select "**"
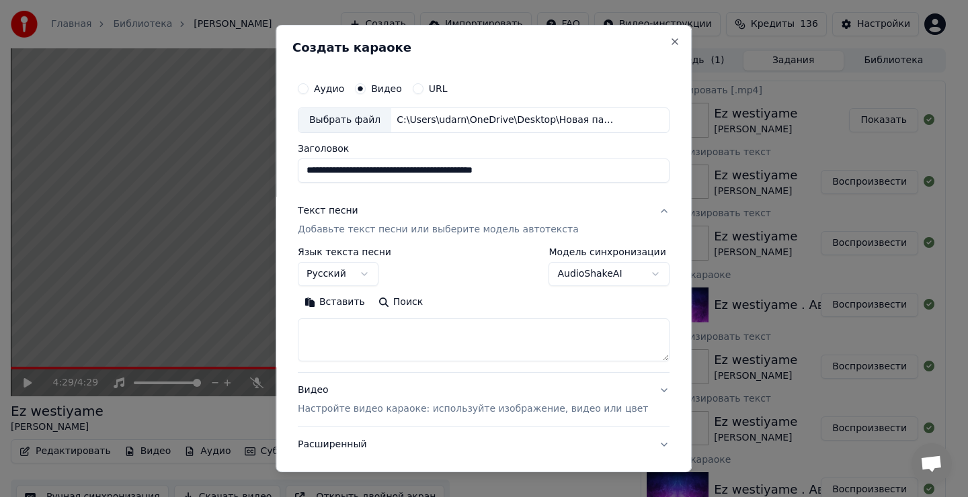
drag, startPoint x: 340, startPoint y: 341, endPoint x: 353, endPoint y: 343, distance: 12.9
click at [341, 341] on textarea at bounding box center [484, 340] width 372 height 43
drag, startPoint x: 353, startPoint y: 339, endPoint x: 351, endPoint y: 328, distance: 11.6
click at [353, 337] on textarea at bounding box center [484, 340] width 372 height 43
click at [350, 304] on button "Вставить" at bounding box center [335, 303] width 74 height 22
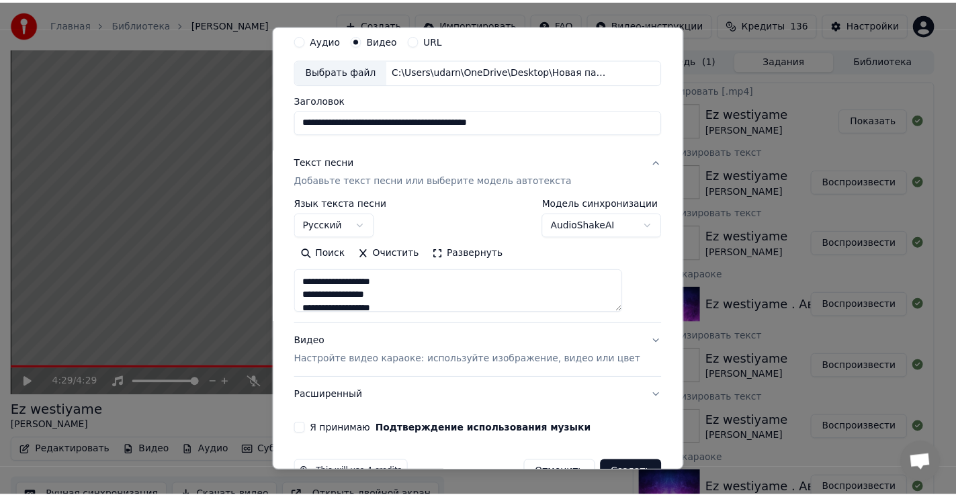
scroll to position [85, 0]
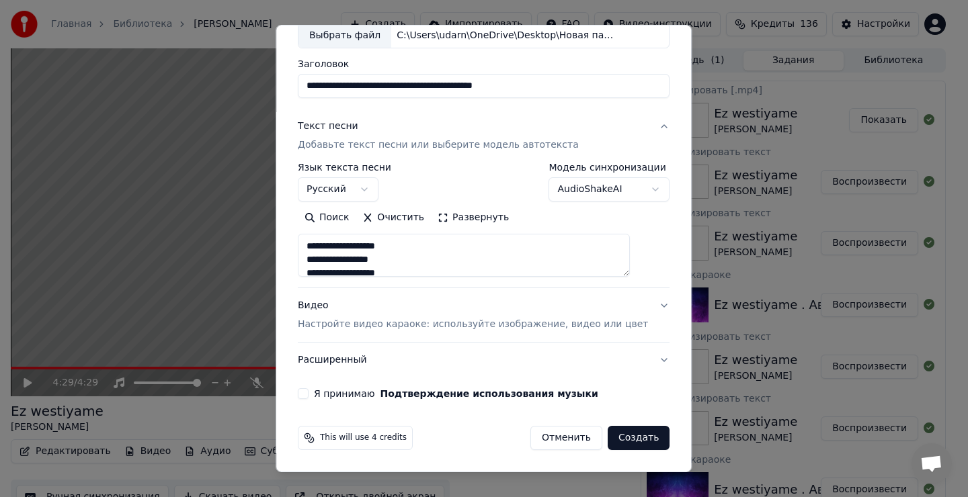
drag, startPoint x: 320, startPoint y: 392, endPoint x: 356, endPoint y: 397, distance: 36.7
click at [308, 392] on button "Я принимаю Подтверждение использования музыки" at bounding box center [303, 393] width 11 height 11
click at [612, 437] on button "Создать" at bounding box center [638, 438] width 62 height 24
type textarea "**********"
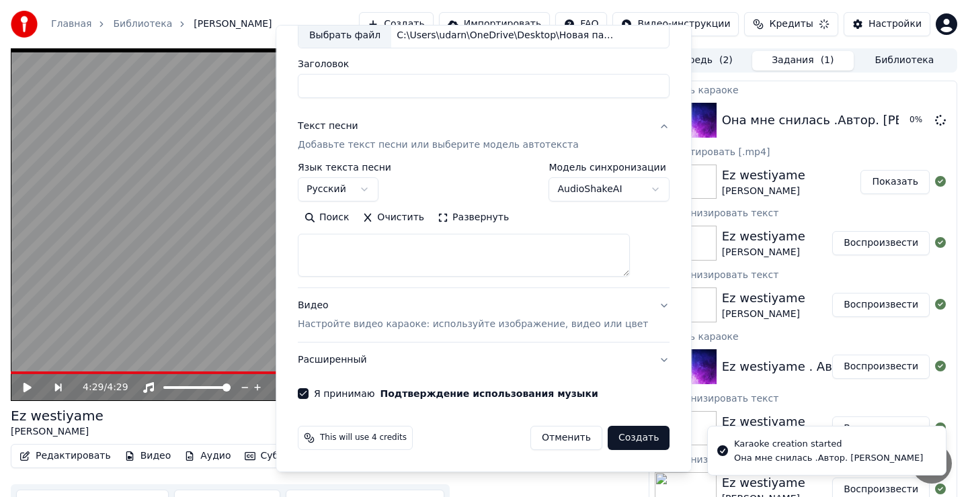
select select
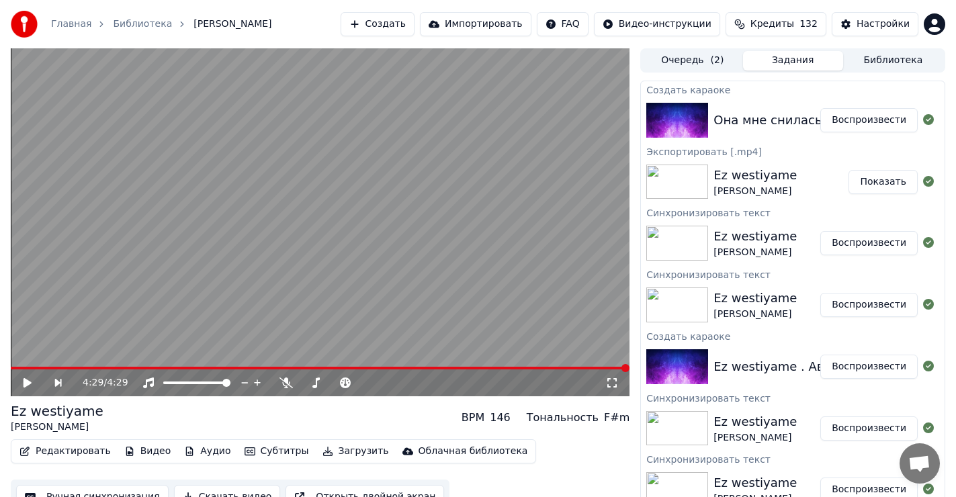
click at [866, 118] on button "Воспроизвести" at bounding box center [868, 120] width 97 height 24
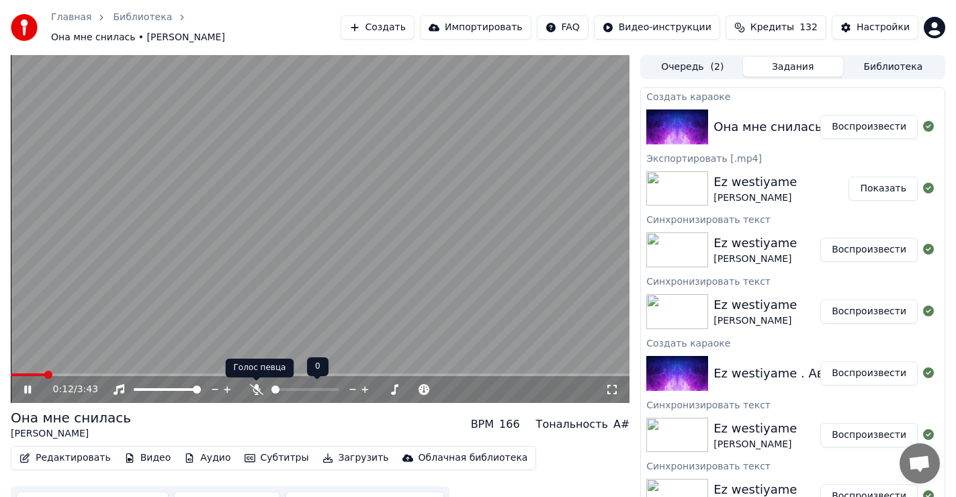
click at [253, 388] on icon at bounding box center [255, 389] width 13 height 11
click at [254, 386] on icon at bounding box center [256, 389] width 13 height 11
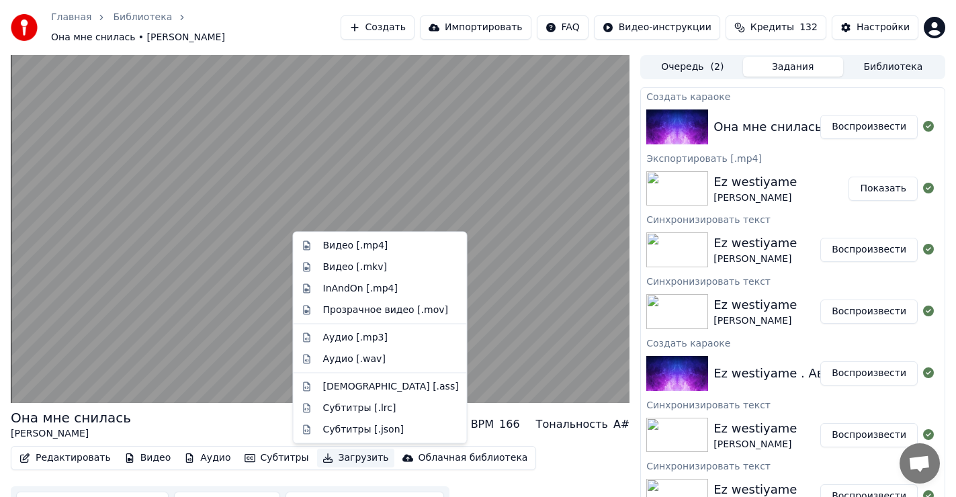
click at [325, 456] on button "Загрузить" at bounding box center [355, 458] width 77 height 19
click at [347, 246] on div "Видео [.mp4]" at bounding box center [355, 245] width 65 height 13
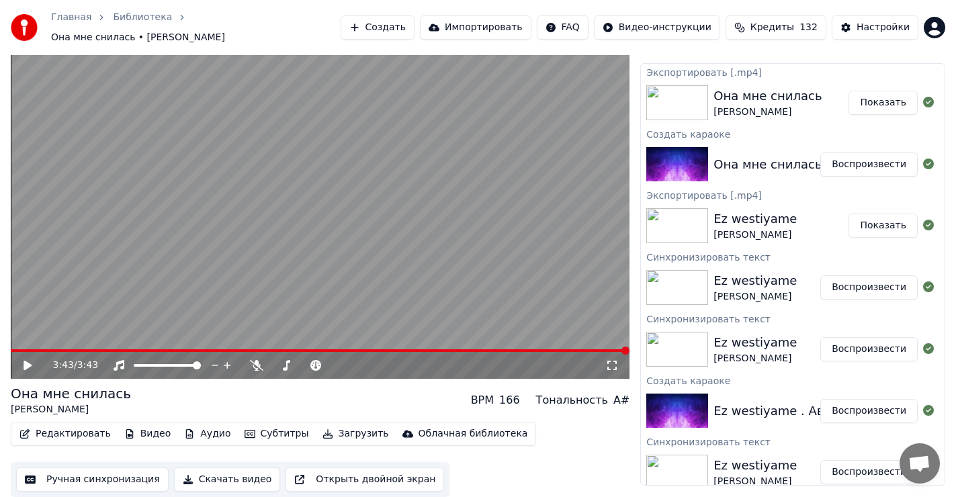
click at [878, 104] on button "Показать" at bounding box center [883, 103] width 69 height 24
click at [29, 368] on icon at bounding box center [38, 365] width 32 height 11
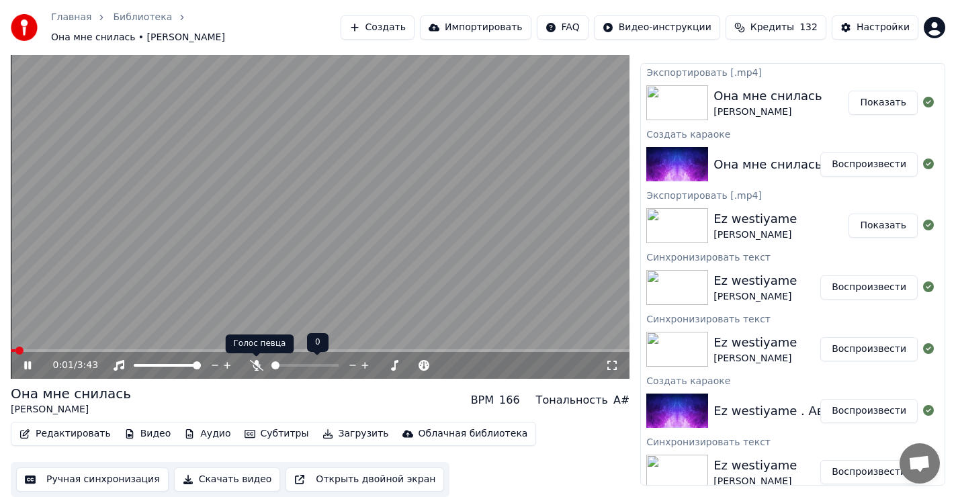
click at [254, 366] on icon at bounding box center [256, 365] width 13 height 11
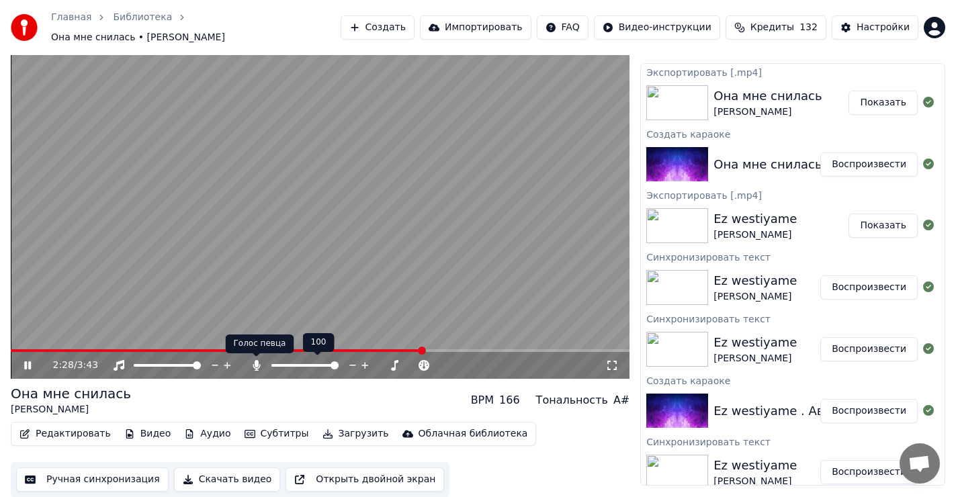
click at [255, 362] on icon at bounding box center [256, 365] width 7 height 11
click at [261, 367] on icon at bounding box center [256, 365] width 13 height 11
click at [259, 362] on icon at bounding box center [256, 365] width 13 height 11
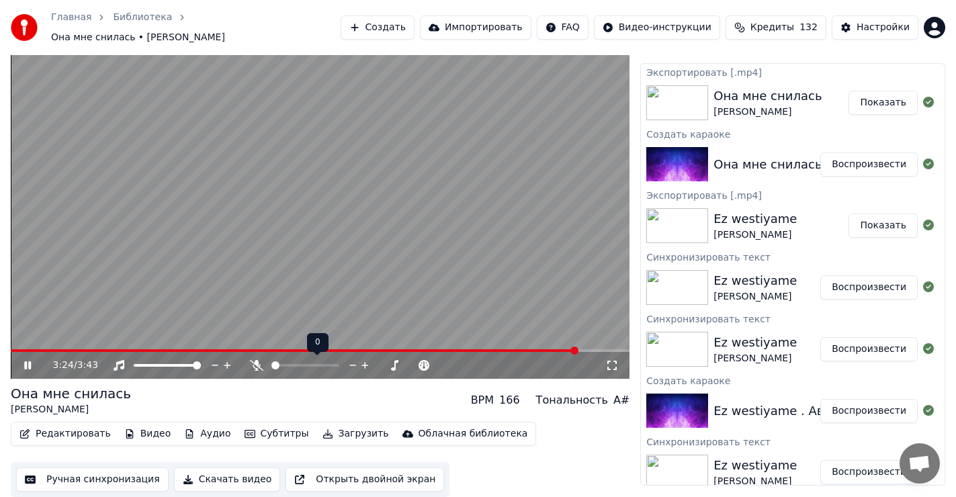
click at [257, 363] on icon at bounding box center [255, 365] width 13 height 11
click at [252, 365] on icon at bounding box center [256, 365] width 13 height 11
